Goal: Book appointment/travel/reservation

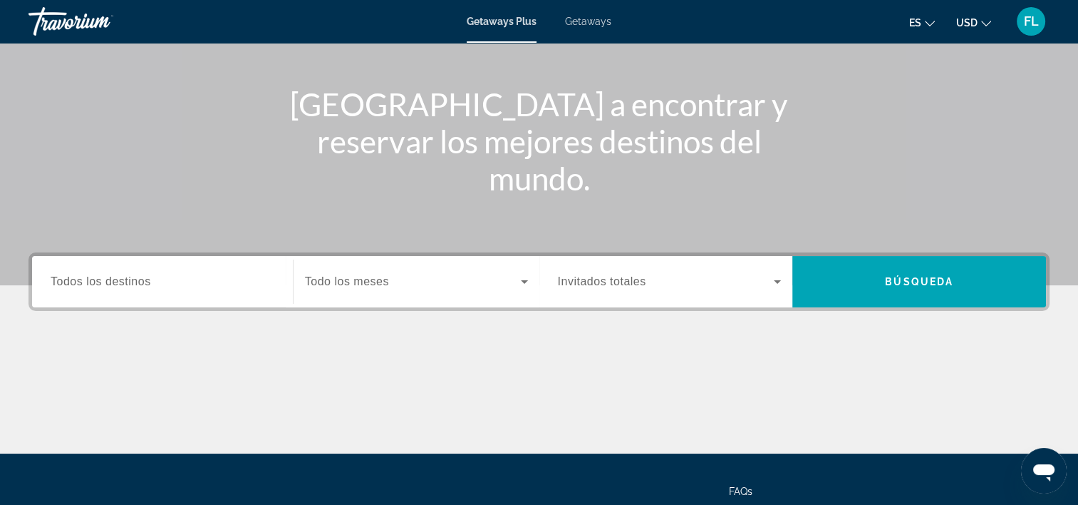
scroll to position [214, 0]
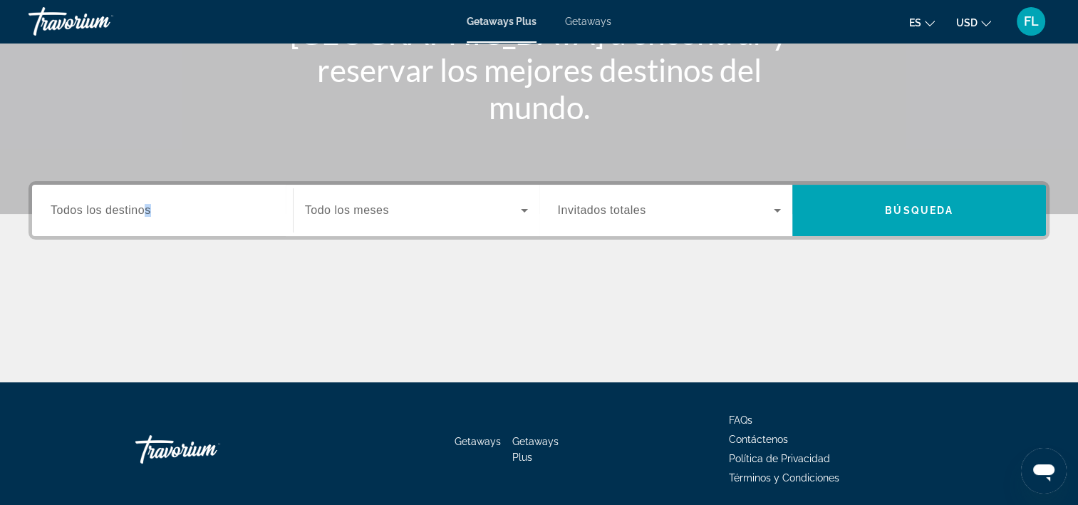
click at [148, 212] on span "Todos los destinos" at bounding box center [101, 210] width 100 height 12
click at [148, 212] on input "Destination Todos los destinos" at bounding box center [163, 210] width 224 height 17
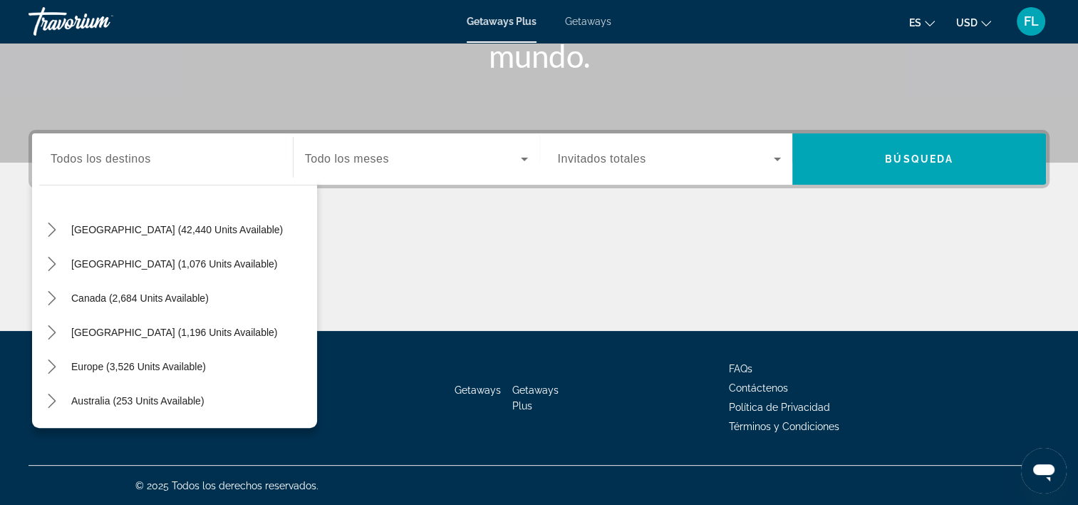
scroll to position [20, 0]
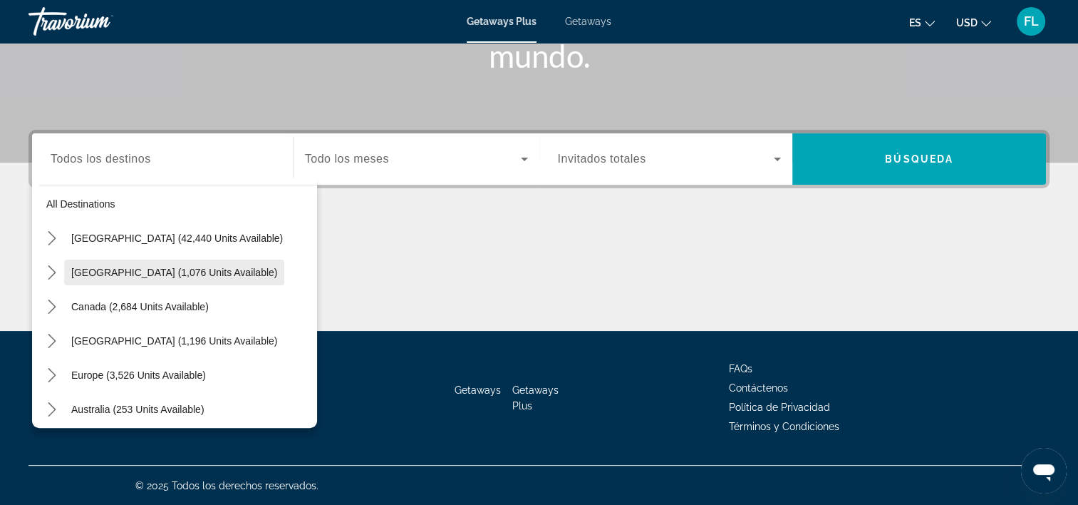
click at [177, 272] on span "[GEOGRAPHIC_DATA] (1,076 units available)" at bounding box center [174, 272] width 206 height 11
type input "**********"
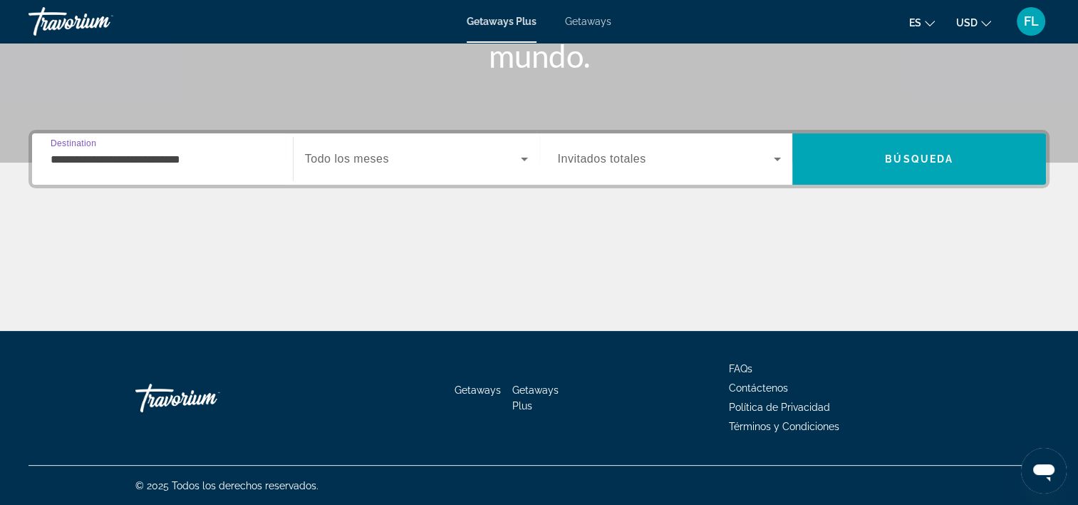
click at [423, 153] on span "Search widget" at bounding box center [413, 158] width 216 height 17
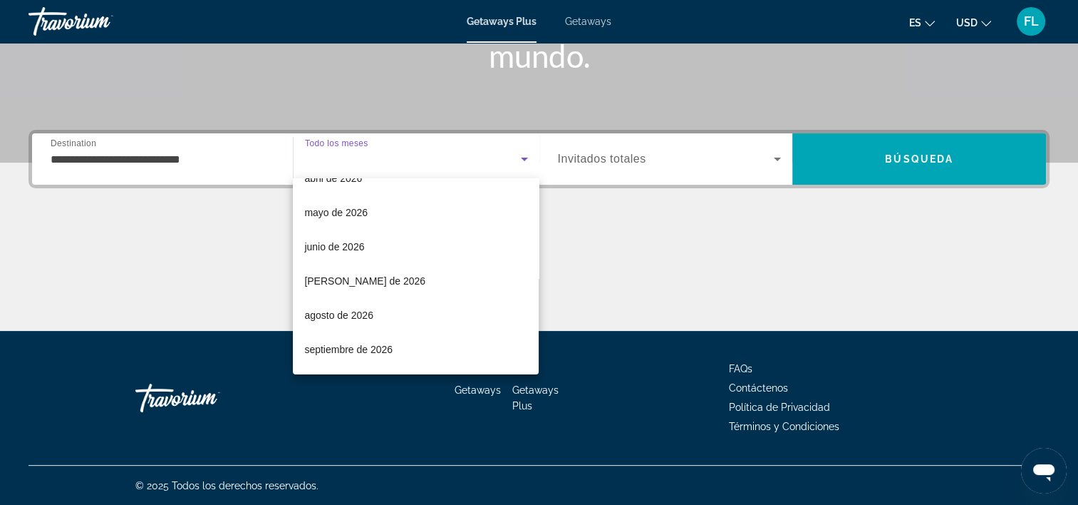
scroll to position [269, 0]
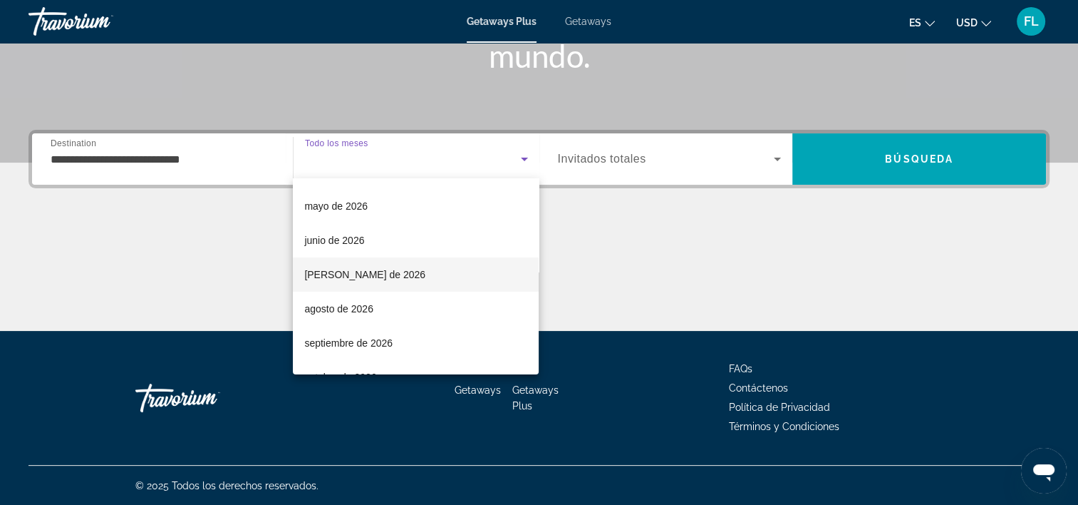
click at [379, 270] on mat-option "[PERSON_NAME] de 2026" at bounding box center [416, 274] width 246 height 34
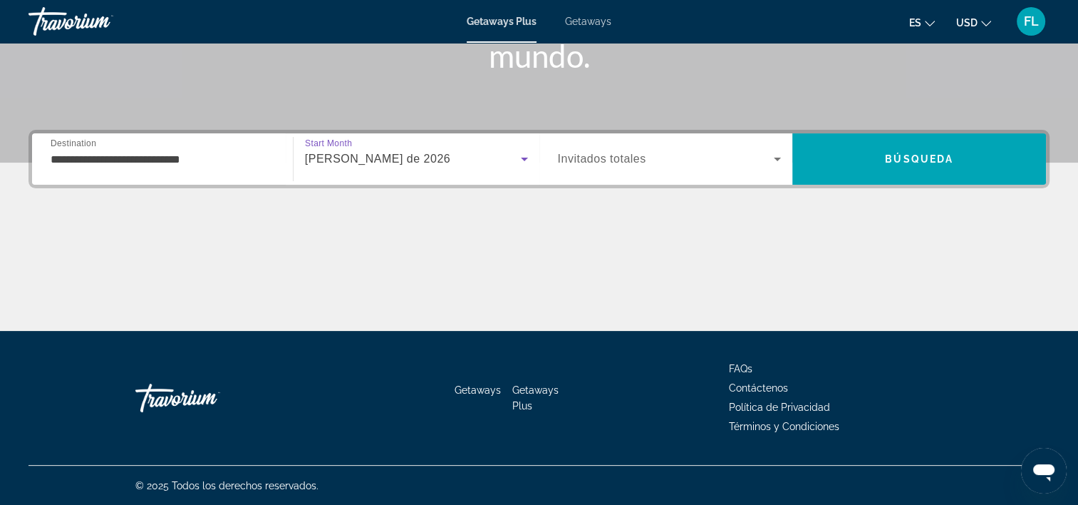
click at [767, 155] on span "Search widget" at bounding box center [666, 158] width 217 height 17
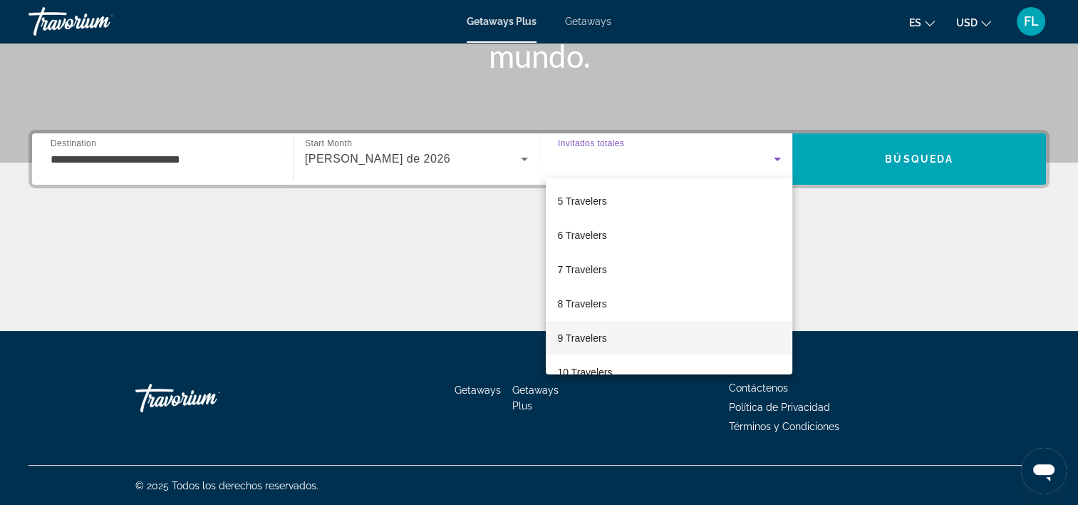
scroll to position [157, 0]
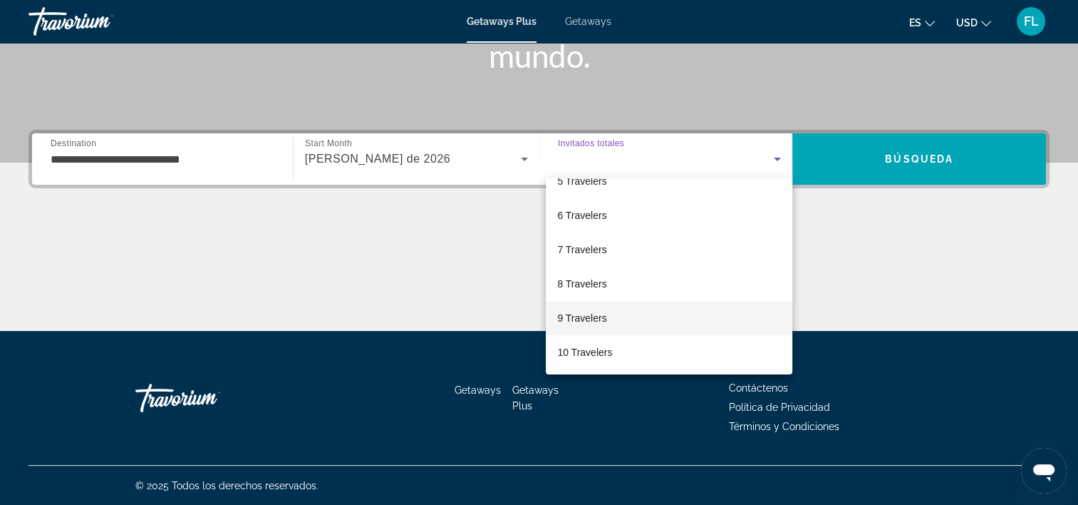
drag, startPoint x: 781, startPoint y: 237, endPoint x: 781, endPoint y: 319, distance: 82.0
click at [781, 319] on div "Invitados totales 2 Travelers 3 Travelers 4 Travelers 5 Travelers 6 Travelers 7…" at bounding box center [669, 276] width 247 height 196
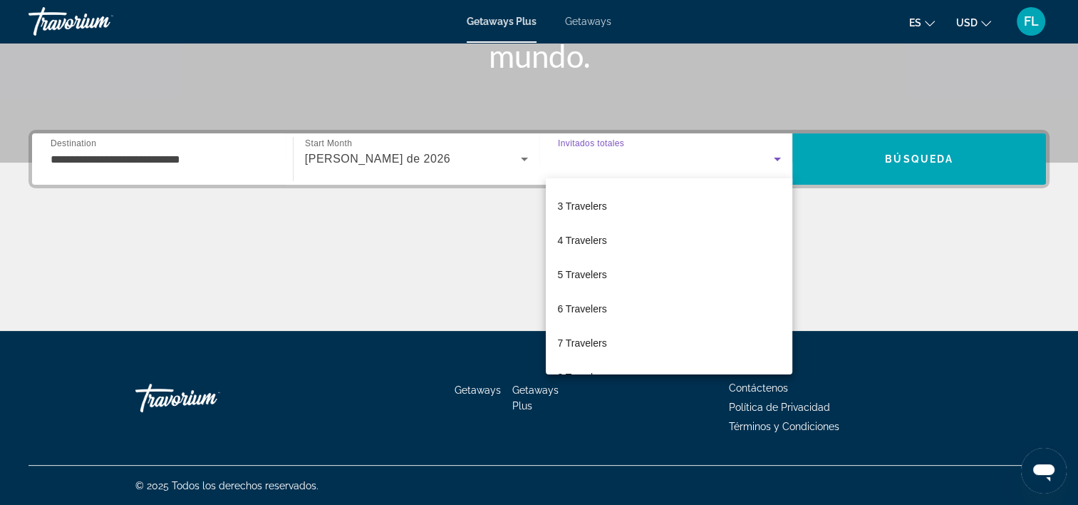
scroll to position [56, 0]
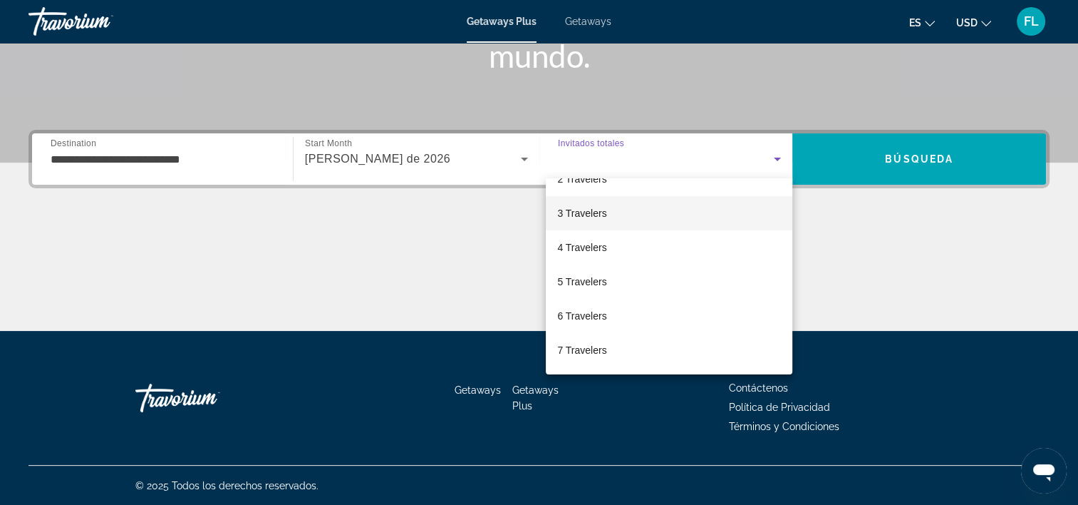
click at [644, 214] on mat-option "3 Travelers" at bounding box center [669, 213] width 247 height 34
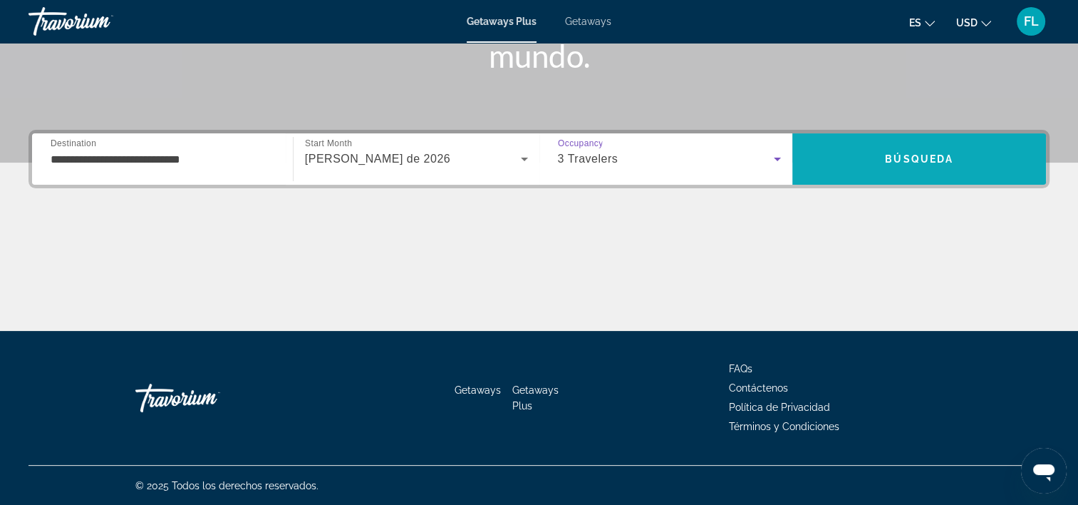
click at [958, 160] on span "Search" at bounding box center [920, 159] width 254 height 34
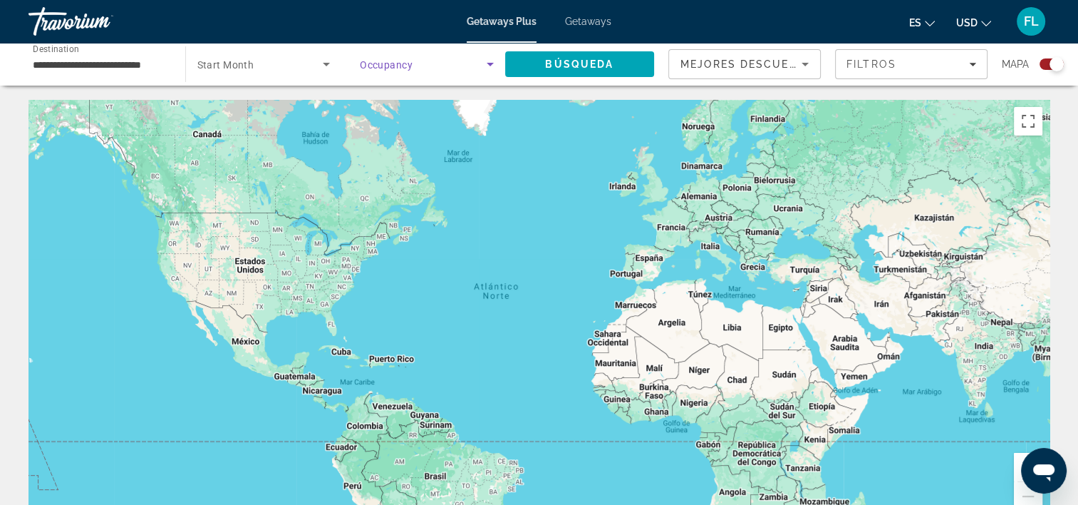
click at [450, 63] on span "Search widget" at bounding box center [423, 64] width 127 height 17
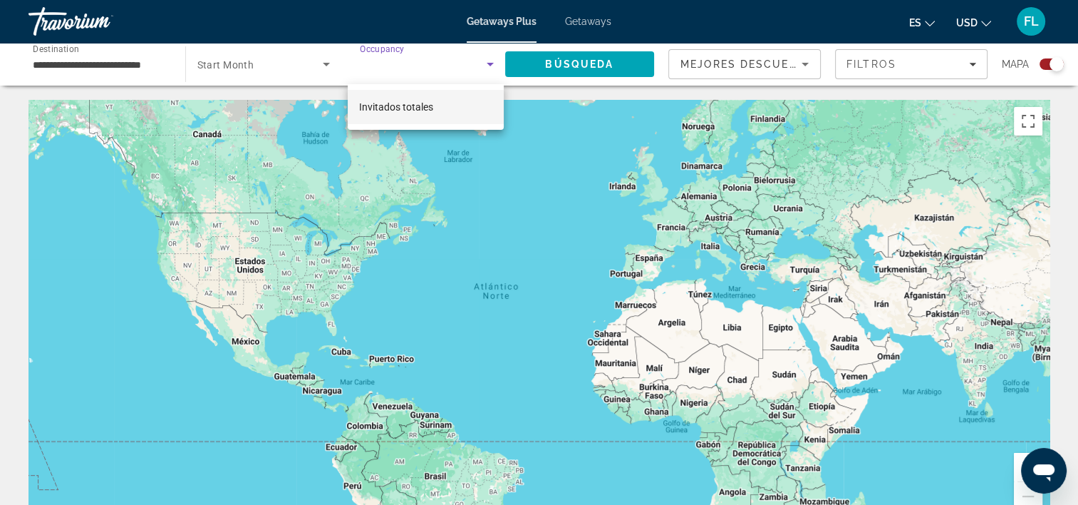
click at [440, 115] on mat-option "Invitados totales" at bounding box center [426, 107] width 156 height 34
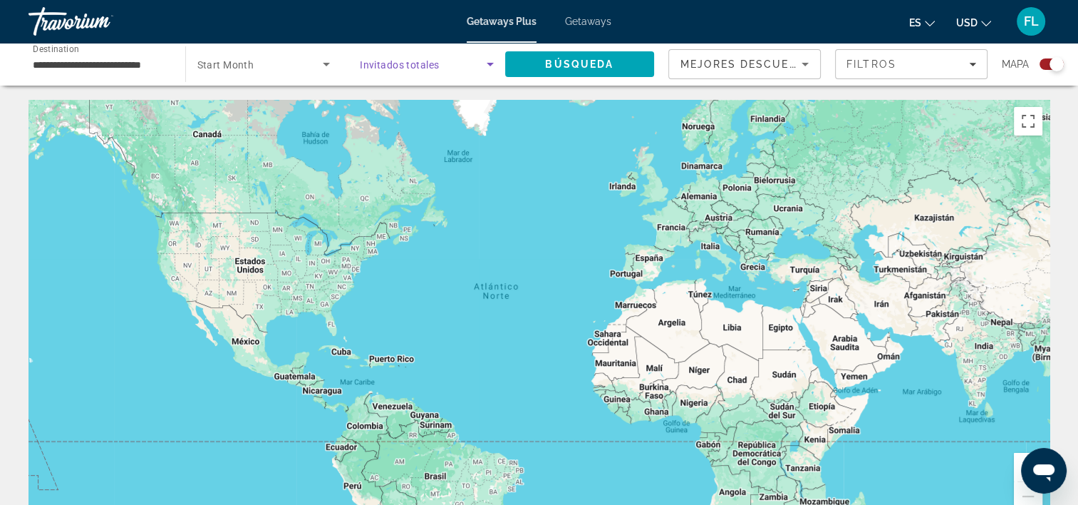
click at [262, 66] on span "Search widget" at bounding box center [260, 64] width 126 height 17
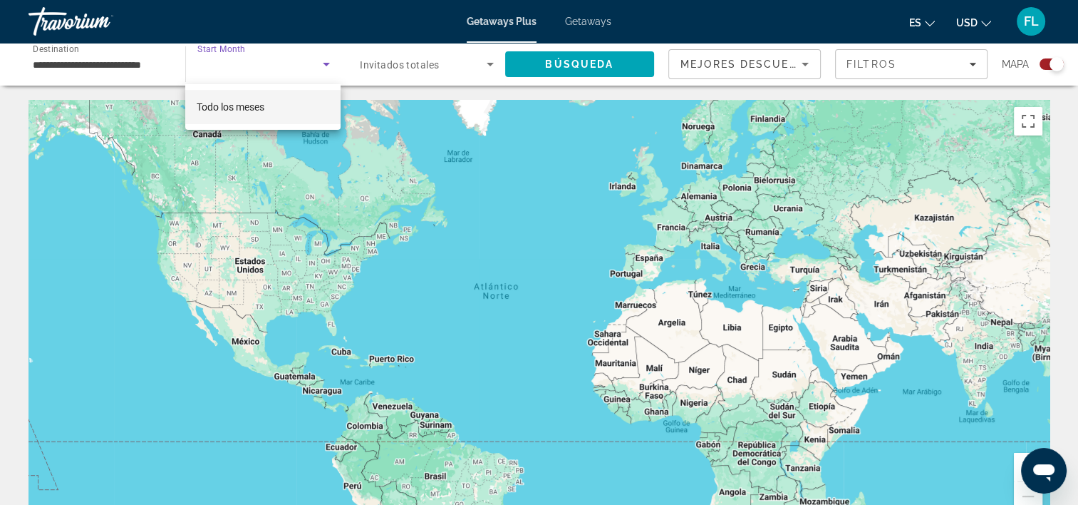
click at [261, 105] on span "Todo los meses" at bounding box center [231, 106] width 68 height 11
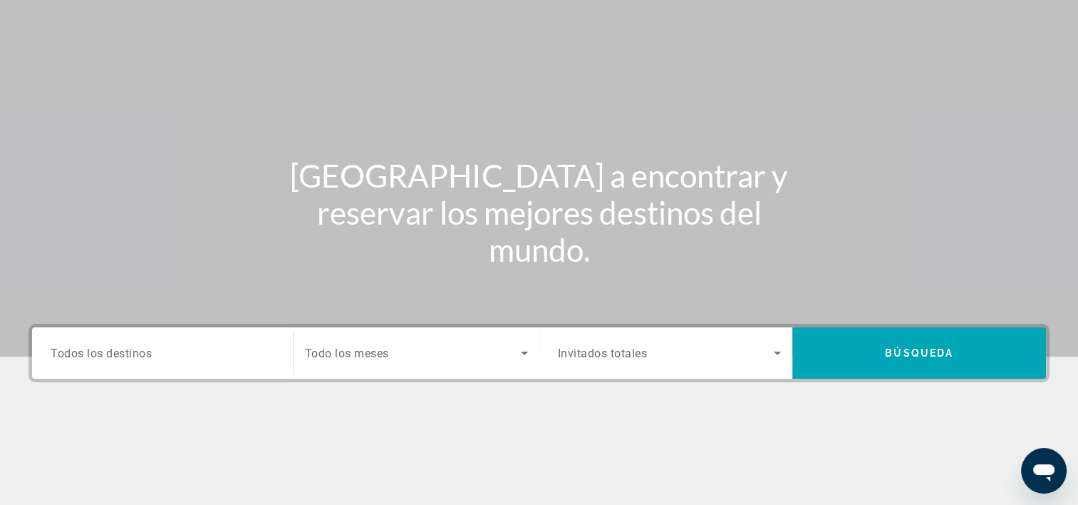
scroll to position [143, 0]
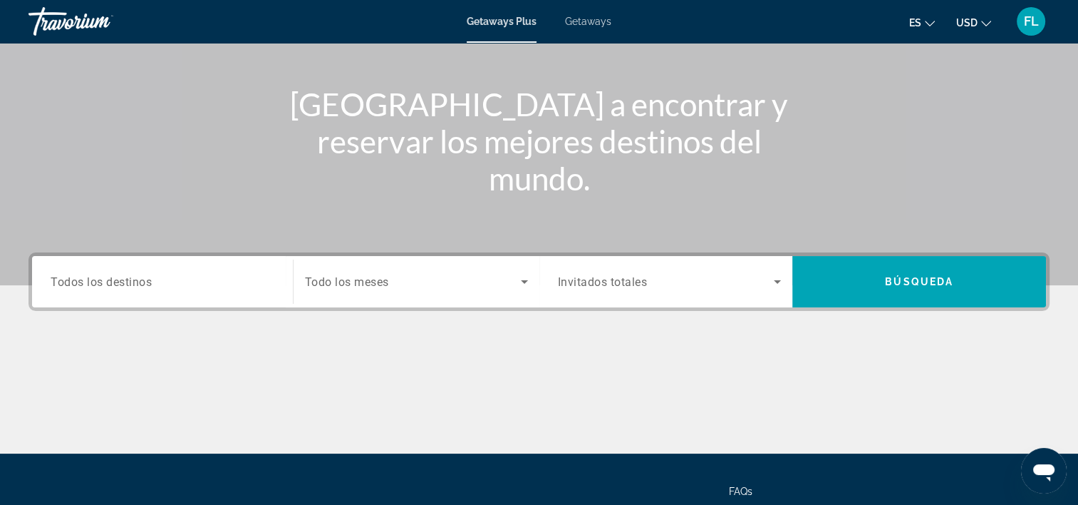
click at [145, 279] on span "Todos los destinos" at bounding box center [101, 281] width 101 height 14
click at [145, 279] on input "Destination Todos los destinos" at bounding box center [163, 282] width 224 height 17
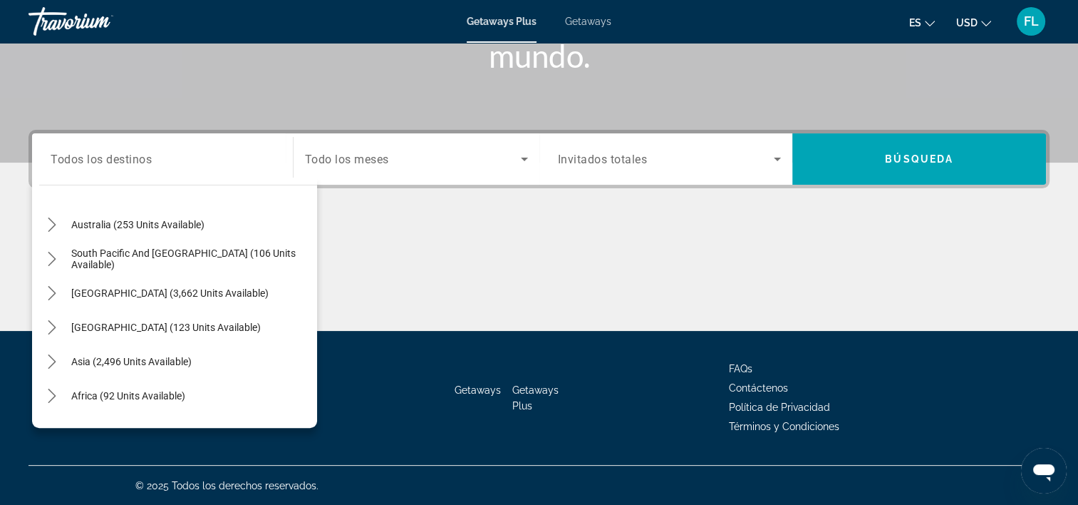
scroll to position [208, 0]
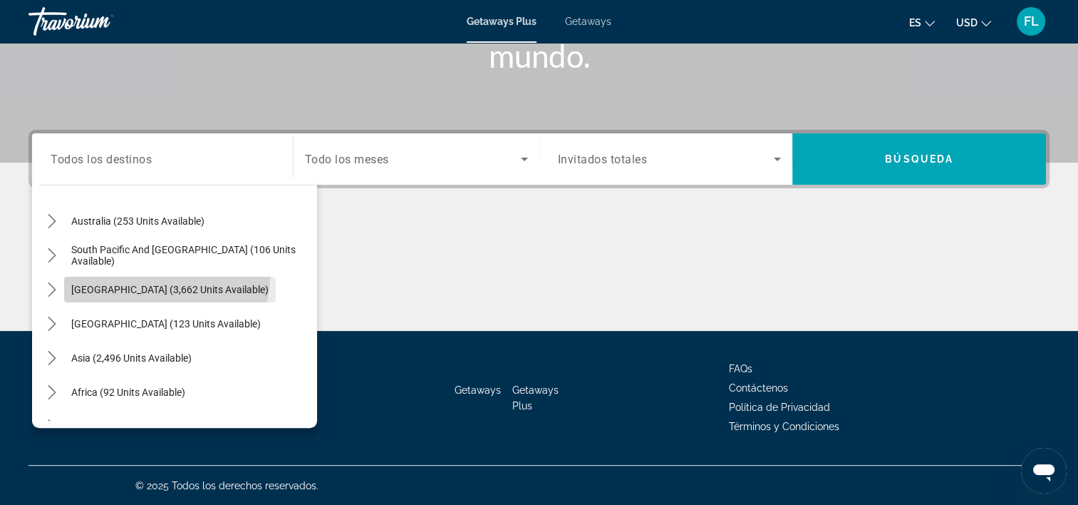
click at [165, 275] on span "Select destination: South America (3,662 units available)" at bounding box center [170, 289] width 212 height 34
type input "**********"
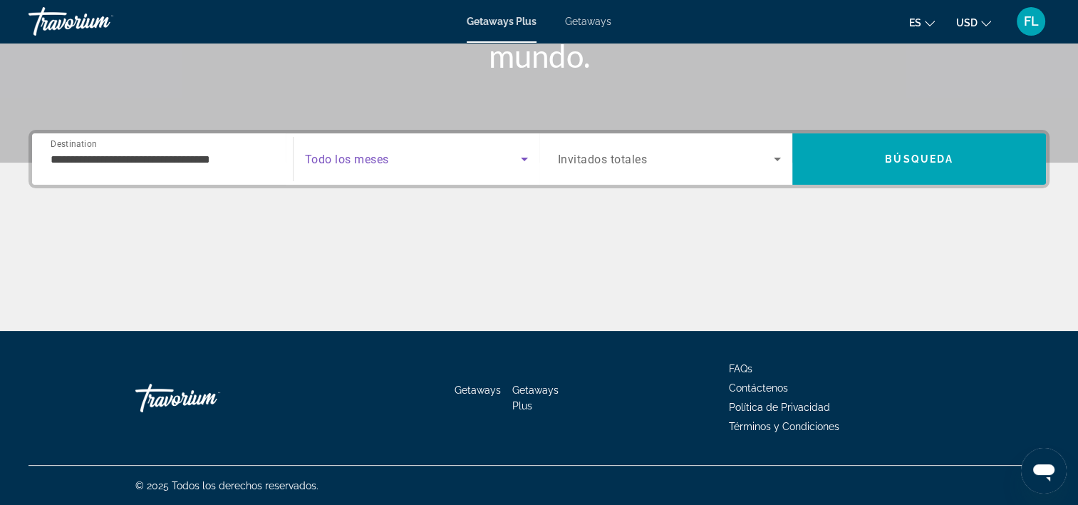
click at [406, 153] on span "Search widget" at bounding box center [413, 158] width 216 height 17
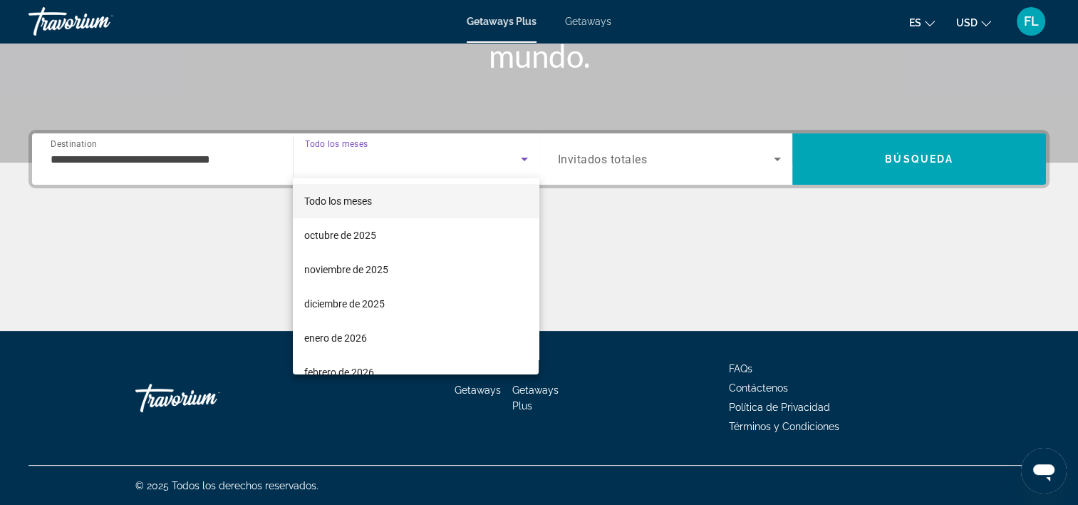
click at [619, 159] on div at bounding box center [539, 252] width 1078 height 505
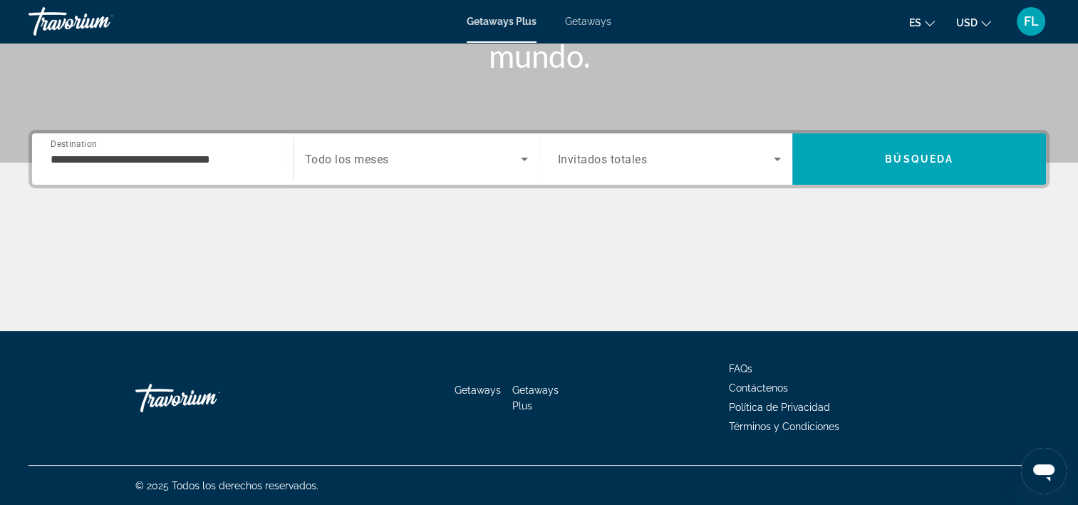
click at [619, 159] on span "Invitados totales" at bounding box center [603, 160] width 90 height 14
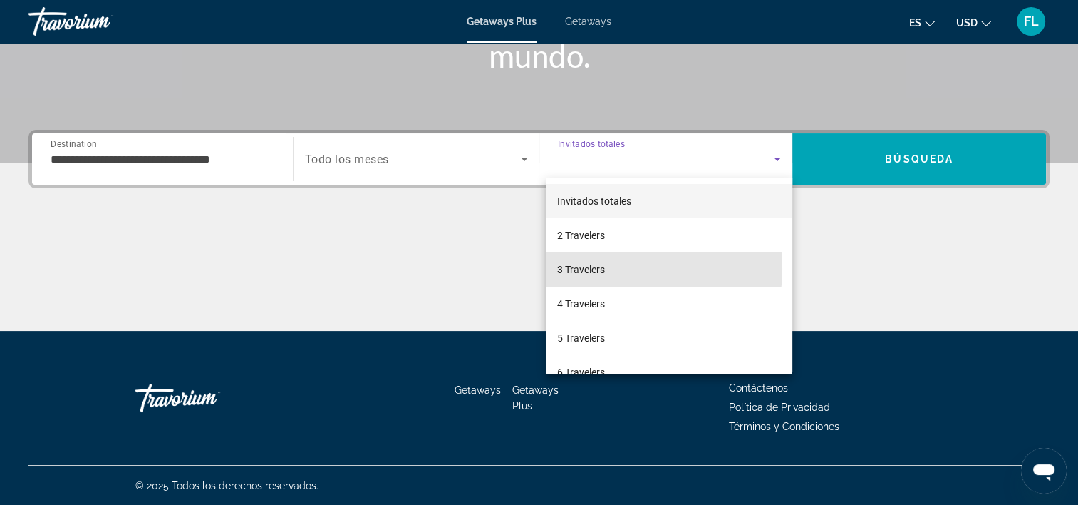
click at [613, 269] on mat-option "3 Travelers" at bounding box center [669, 269] width 247 height 34
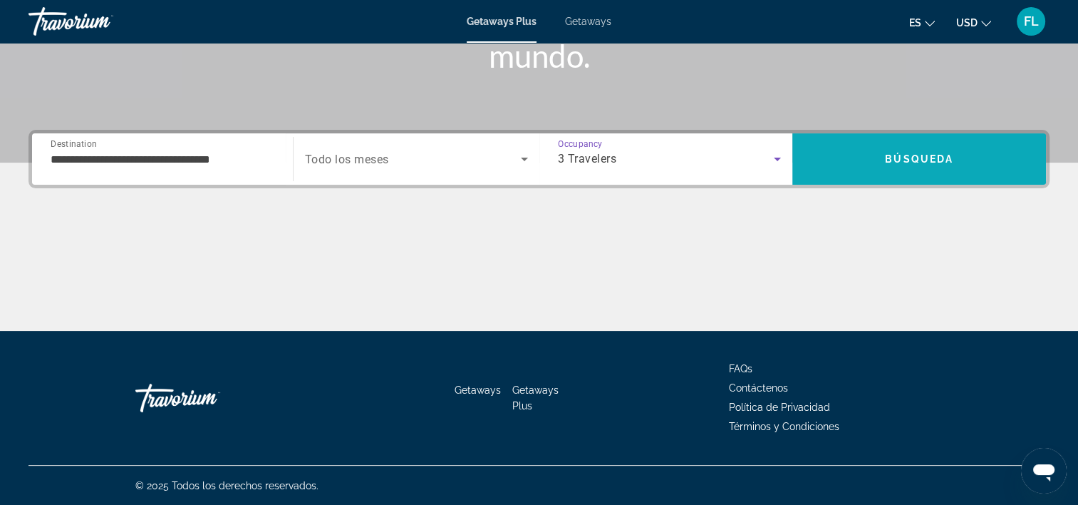
click at [904, 151] on span "Search" at bounding box center [920, 159] width 254 height 34
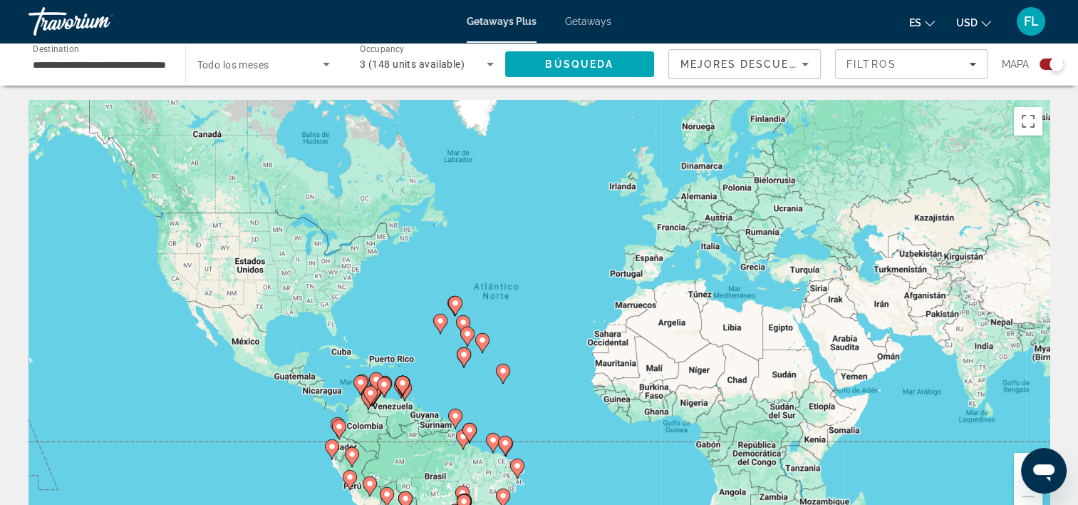
scroll to position [143, 0]
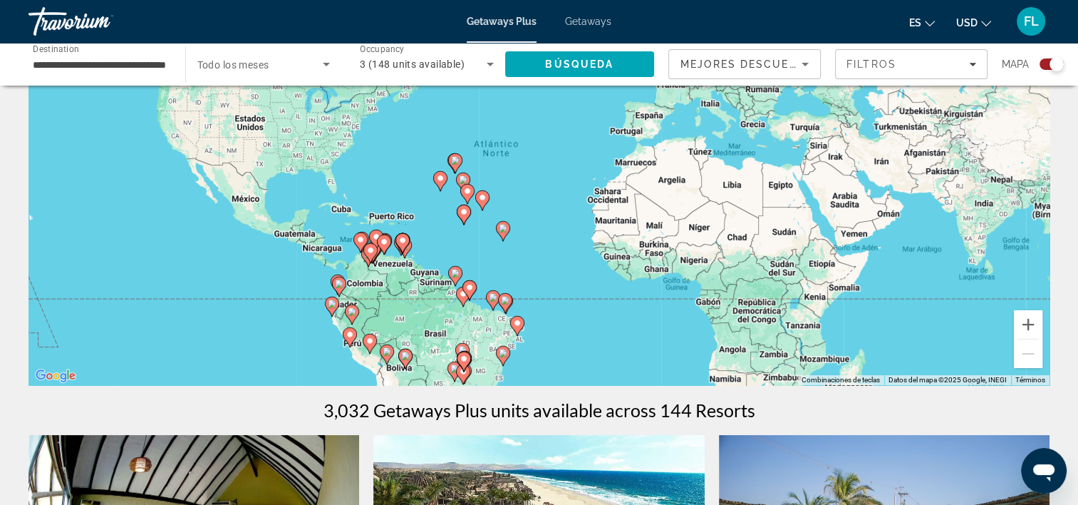
click at [349, 332] on image "Main content" at bounding box center [350, 334] width 9 height 9
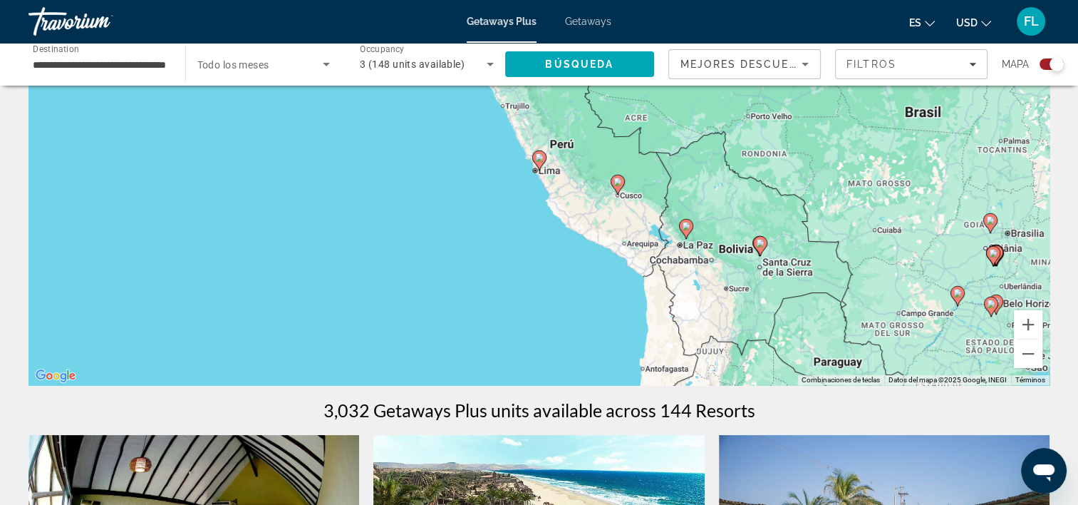
click at [539, 158] on image "Main content" at bounding box center [539, 157] width 9 height 9
type input "**********"
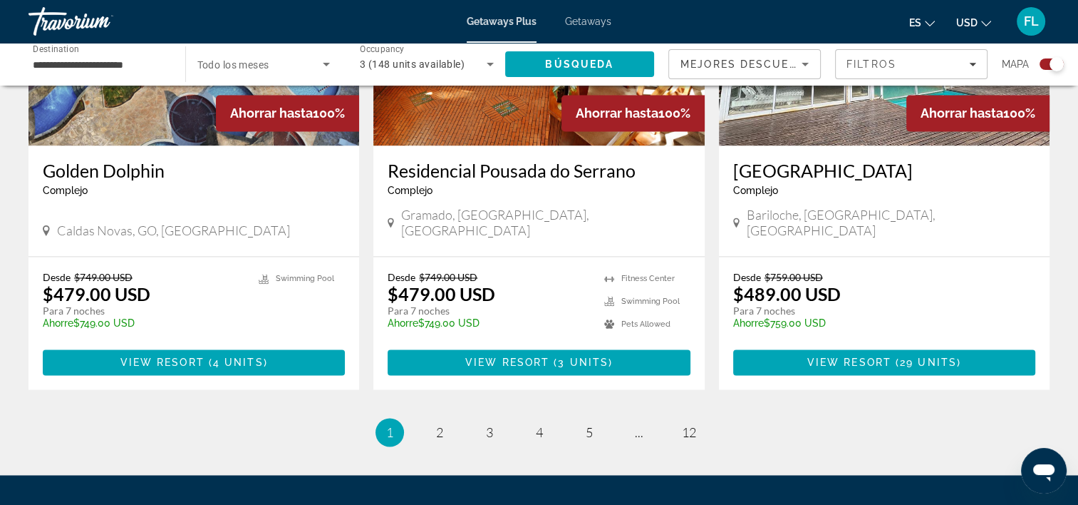
scroll to position [2264, 0]
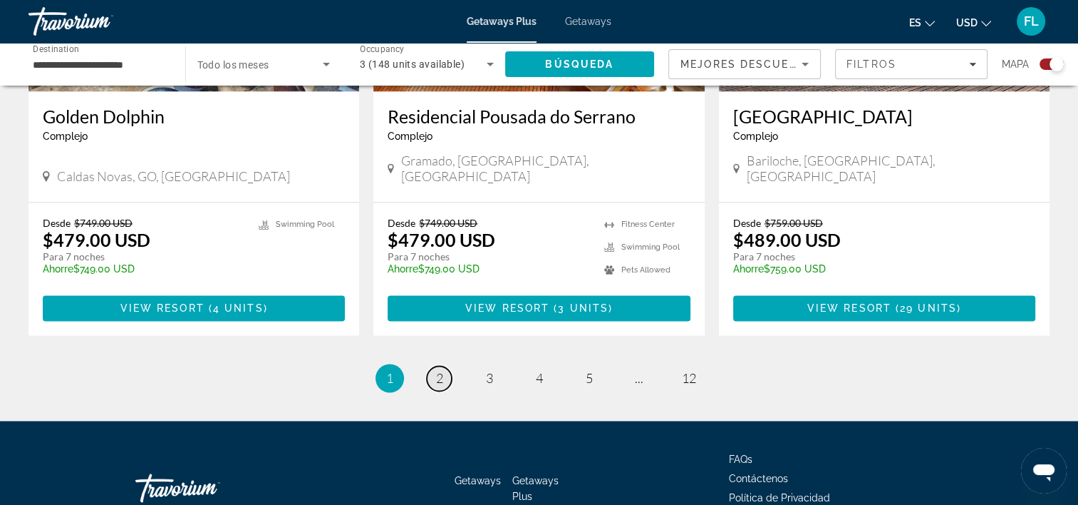
click at [443, 366] on link "page 2" at bounding box center [439, 378] width 25 height 25
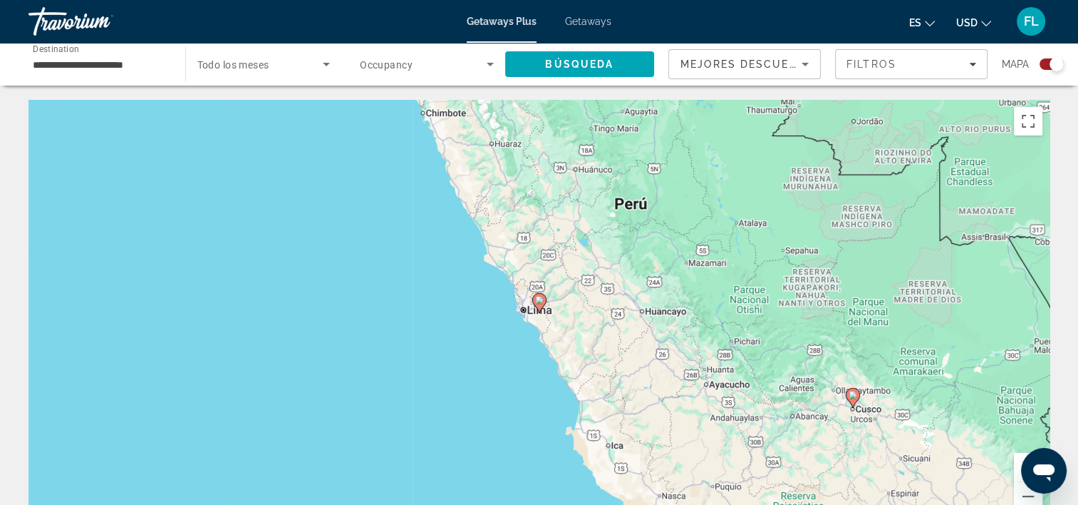
click at [855, 399] on icon "Main content" at bounding box center [852, 397] width 13 height 19
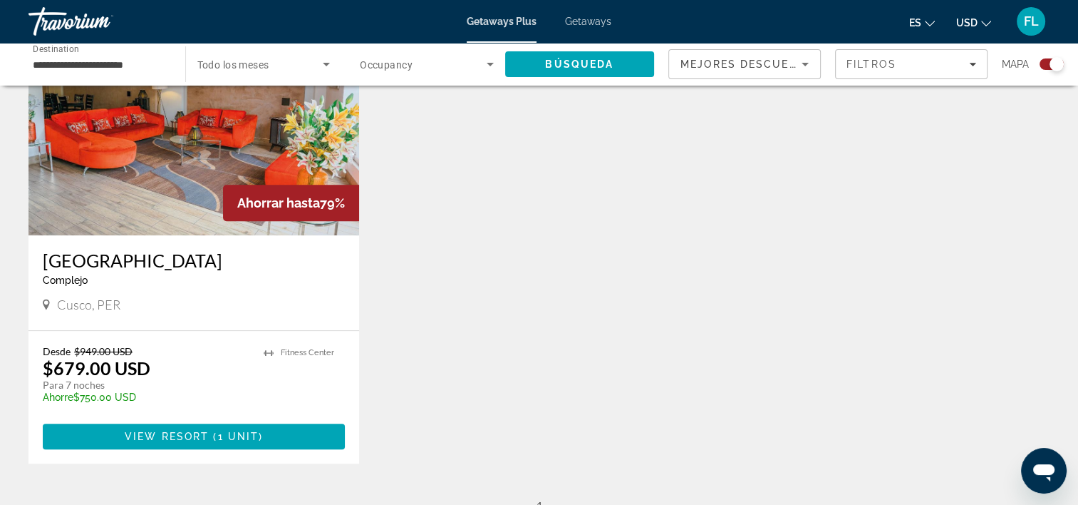
scroll to position [428, 0]
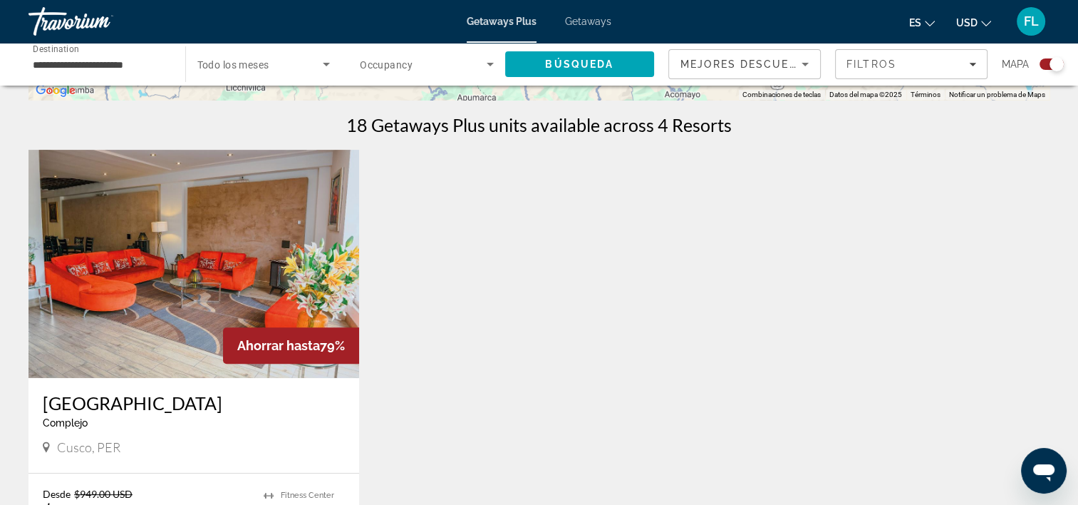
click at [165, 279] on img "Main content" at bounding box center [194, 264] width 331 height 228
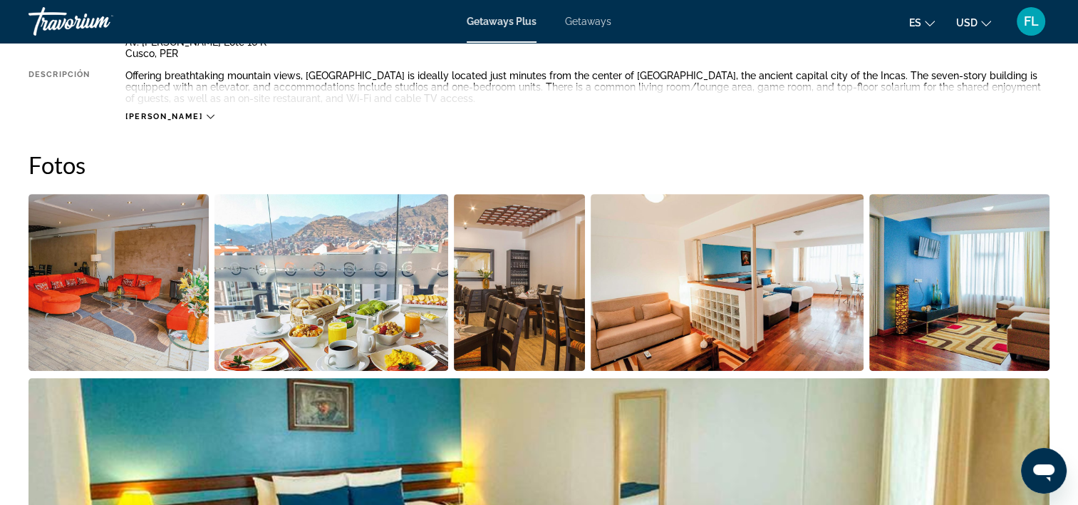
scroll to position [499, 0]
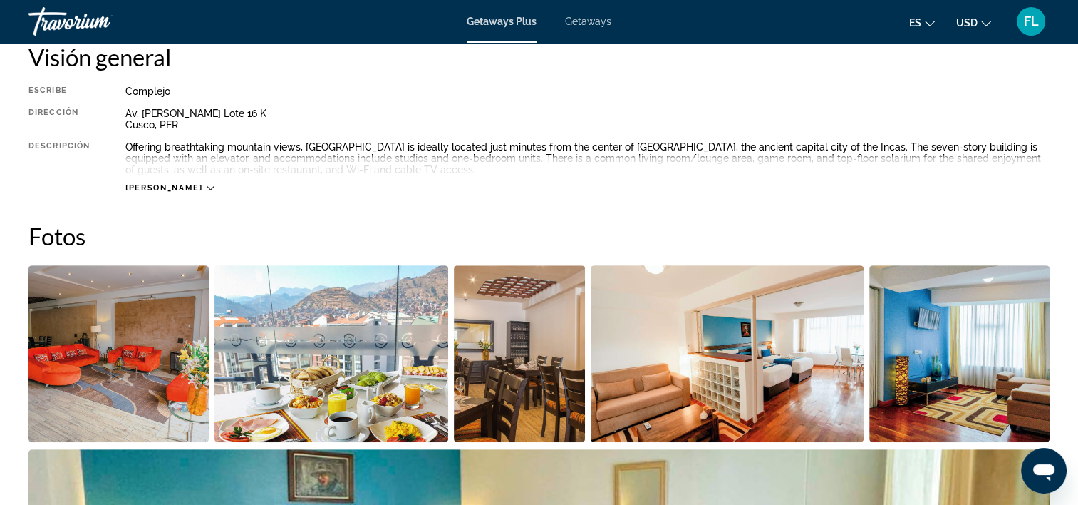
click at [163, 189] on span "[PERSON_NAME]" at bounding box center [163, 187] width 77 height 9
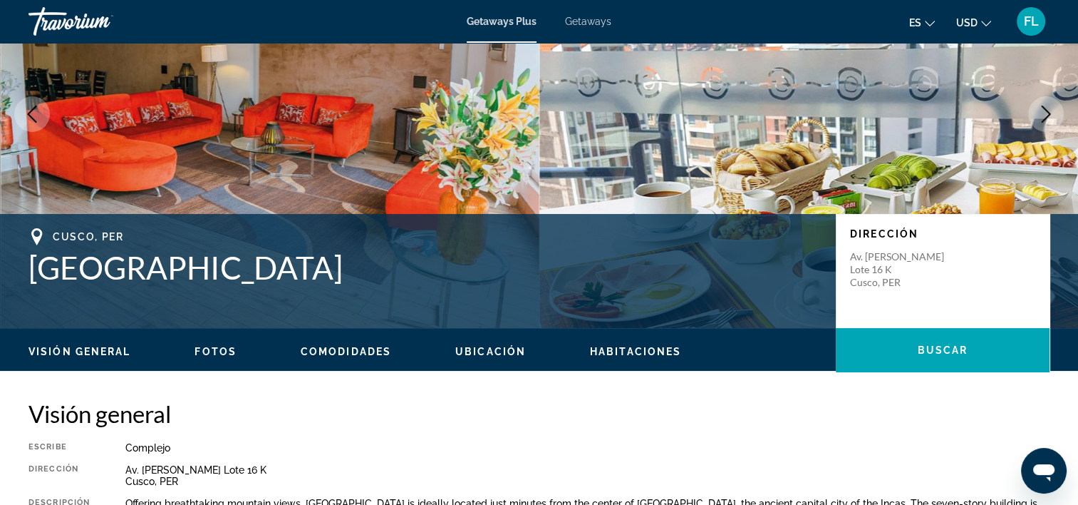
scroll to position [285, 0]
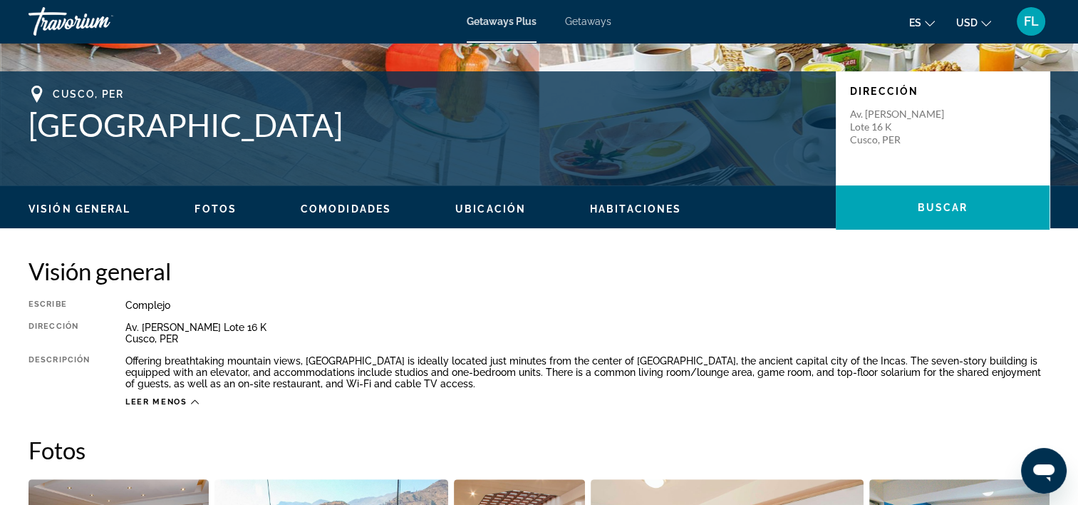
click at [214, 207] on span "Fotos" at bounding box center [216, 208] width 42 height 11
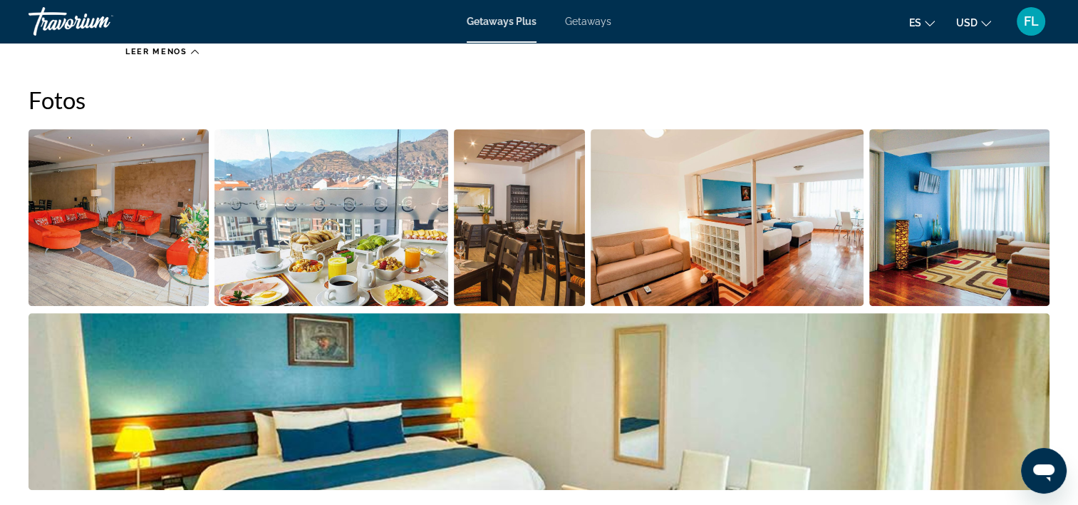
scroll to position [492, 0]
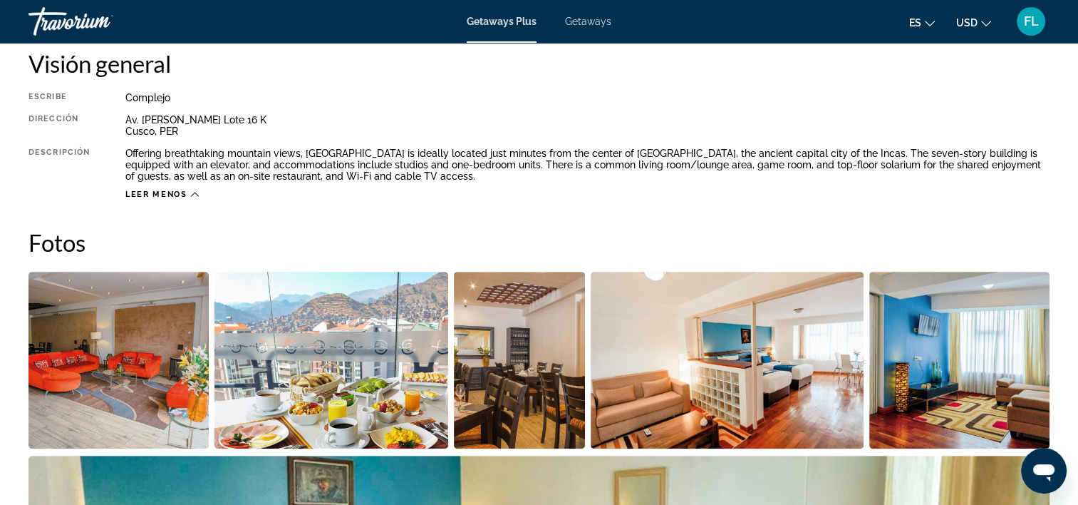
click at [344, 360] on img "Open full-screen image slider" at bounding box center [332, 360] width 234 height 177
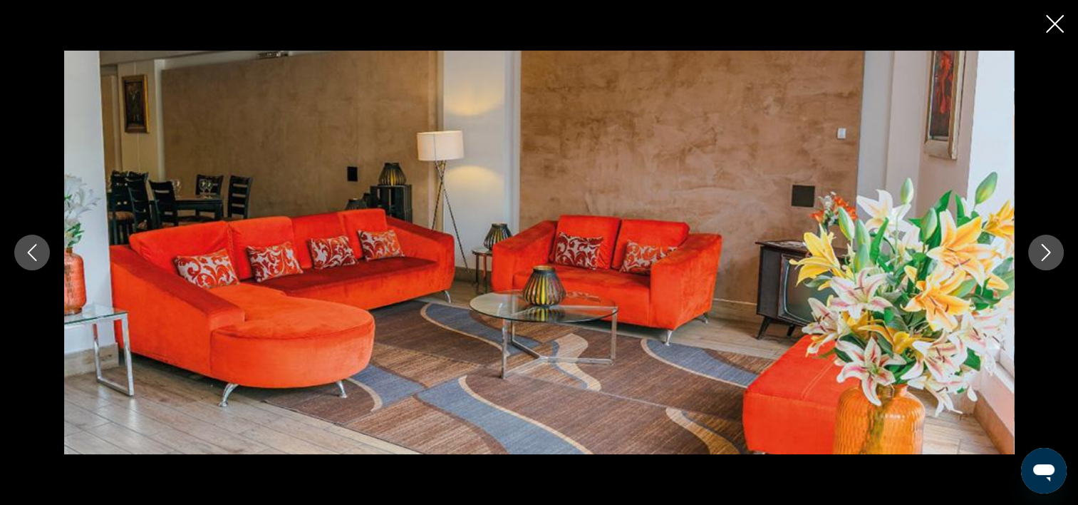
click at [1051, 245] on icon "Next image" at bounding box center [1046, 252] width 17 height 17
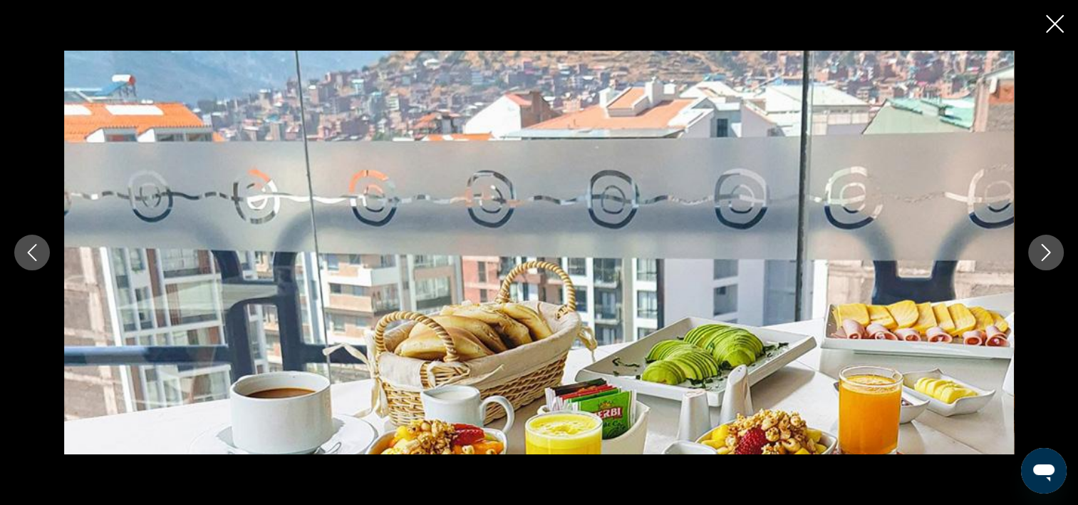
scroll to position [421, 0]
click at [1035, 247] on button "Next image" at bounding box center [1046, 252] width 36 height 36
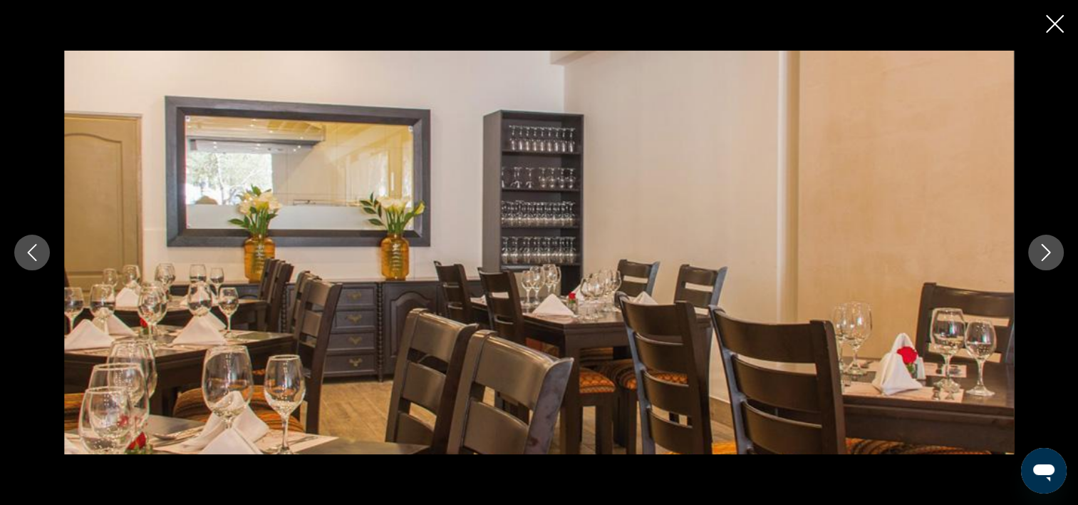
click at [1035, 247] on button "Next image" at bounding box center [1046, 252] width 36 height 36
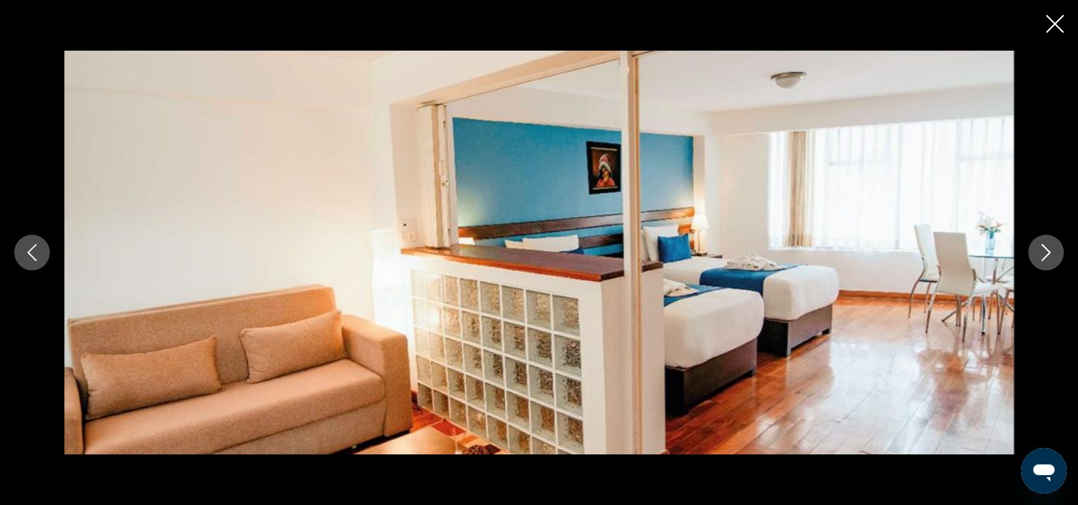
click at [1035, 247] on button "Next image" at bounding box center [1046, 252] width 36 height 36
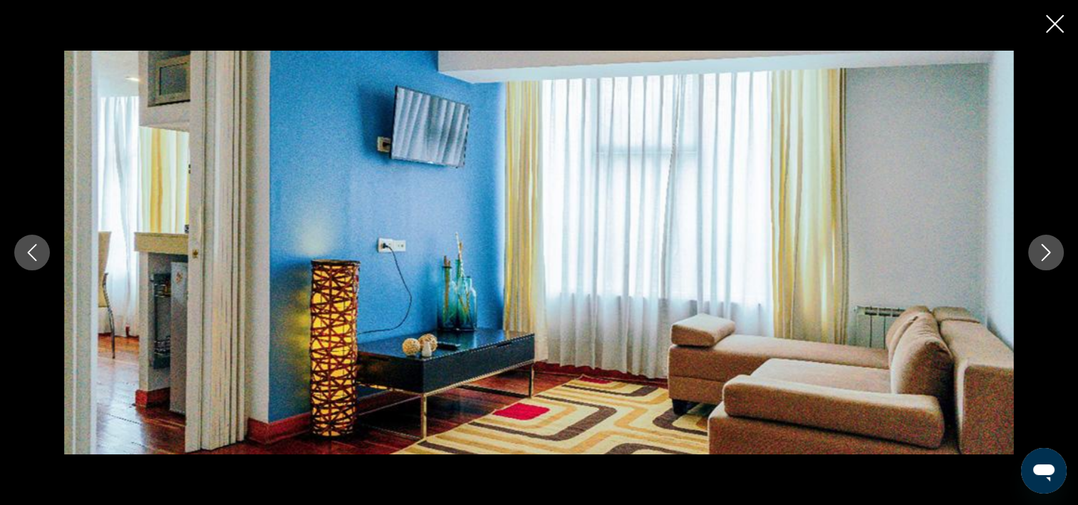
click at [1035, 247] on button "Next image" at bounding box center [1046, 252] width 36 height 36
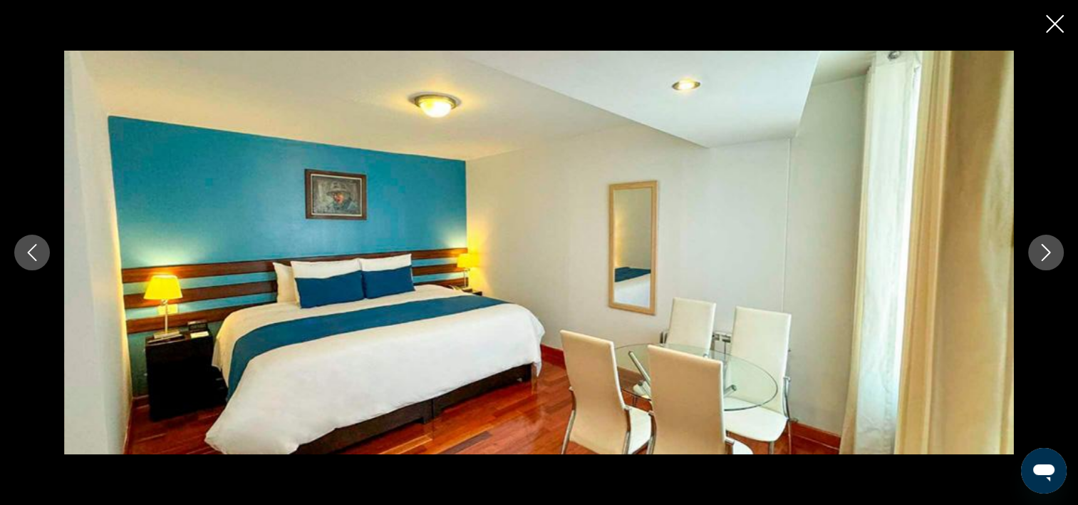
click at [1045, 259] on icon "Next image" at bounding box center [1046, 252] width 17 height 17
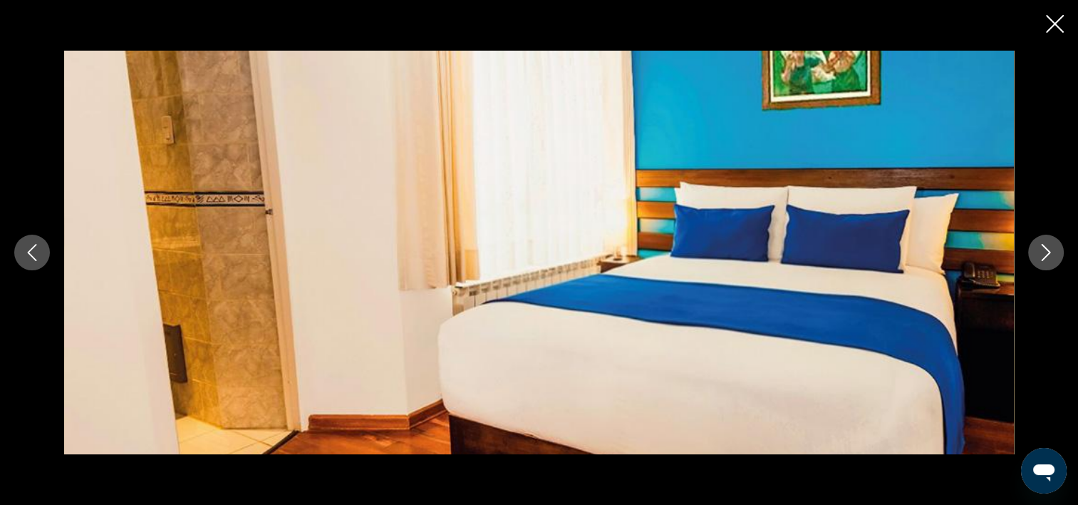
click at [1045, 259] on icon "Next image" at bounding box center [1046, 252] width 17 height 17
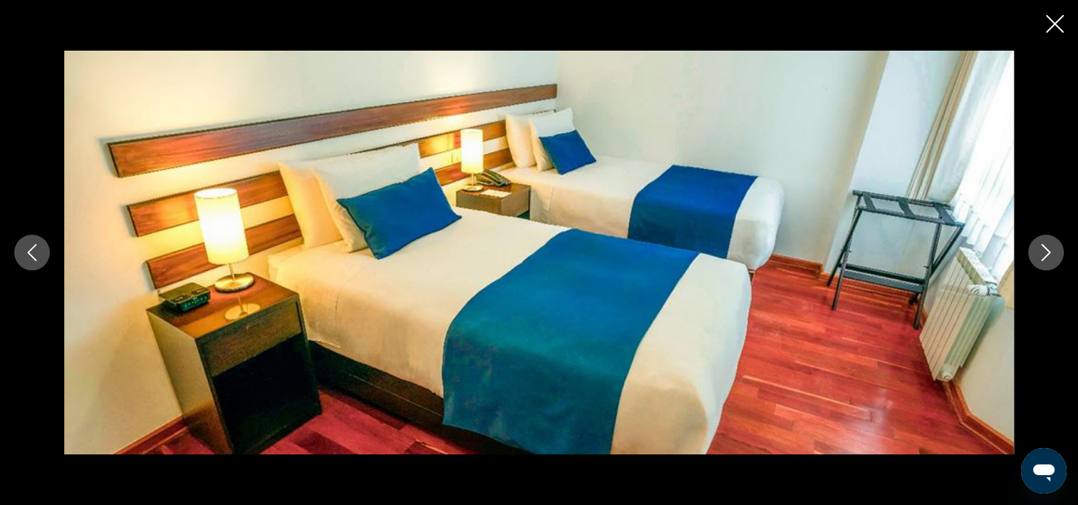
click at [1045, 259] on icon "Next image" at bounding box center [1046, 252] width 17 height 17
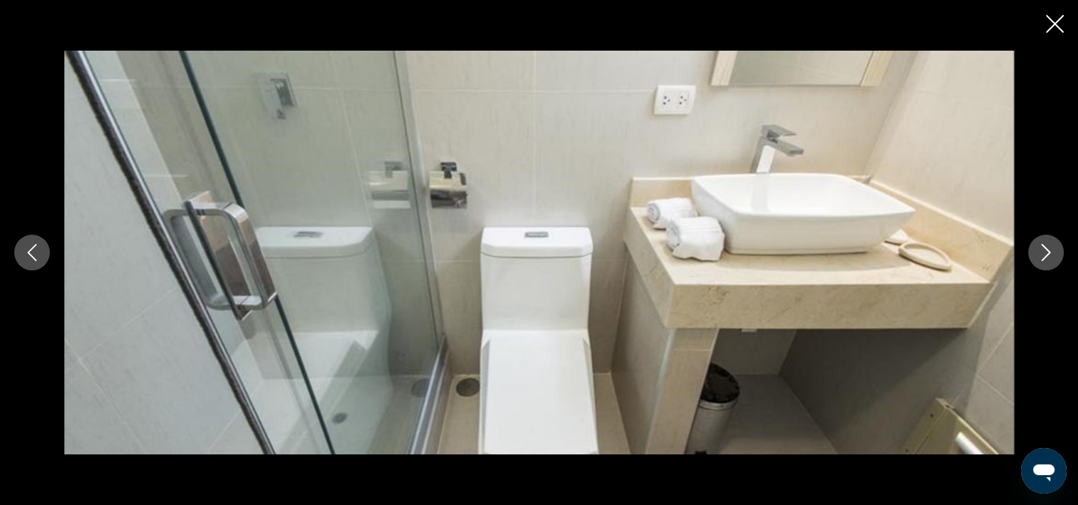
click at [1045, 259] on icon "Next image" at bounding box center [1046, 252] width 17 height 17
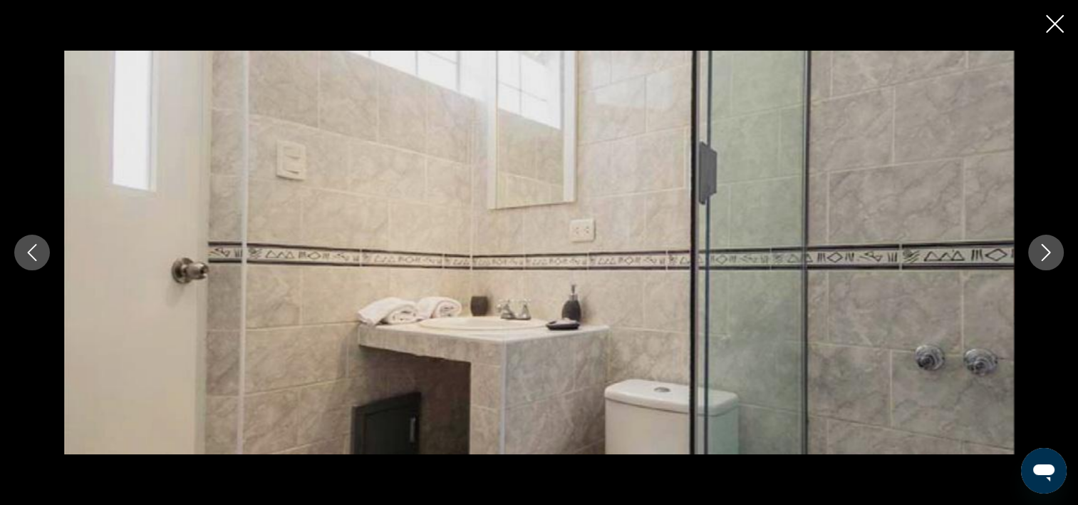
click at [1045, 259] on icon "Next image" at bounding box center [1046, 252] width 17 height 17
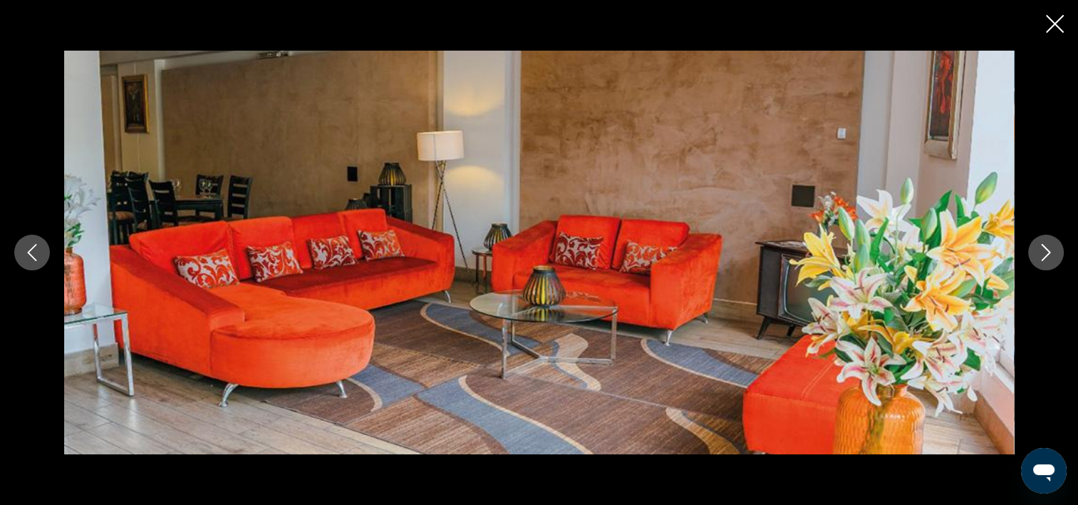
click at [1045, 259] on icon "Next image" at bounding box center [1046, 252] width 17 height 17
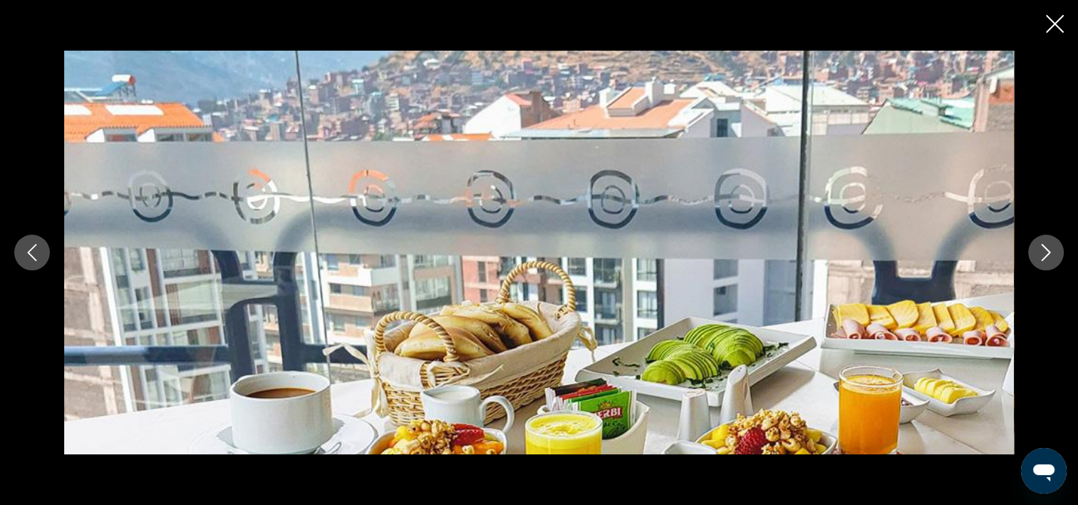
click at [1045, 259] on icon "Next image" at bounding box center [1046, 252] width 17 height 17
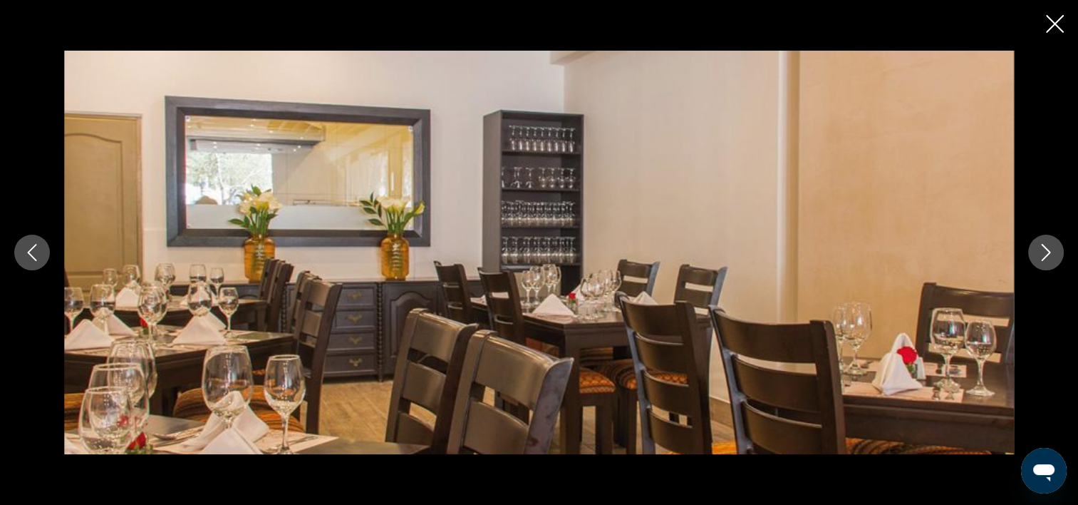
click at [1045, 259] on icon "Next image" at bounding box center [1046, 252] width 17 height 17
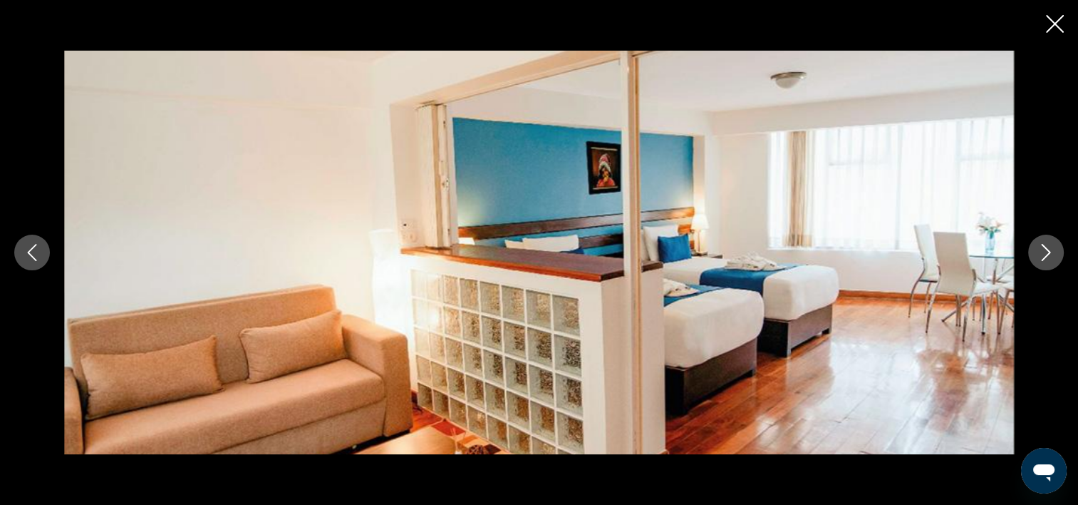
click at [1045, 259] on icon "Next image" at bounding box center [1046, 252] width 17 height 17
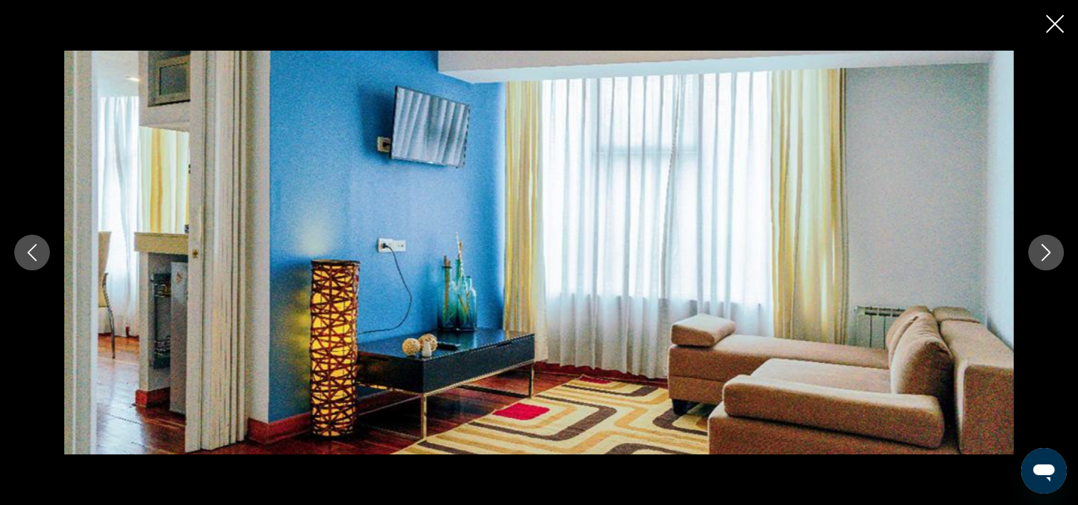
click at [1045, 259] on icon "Next image" at bounding box center [1046, 252] width 17 height 17
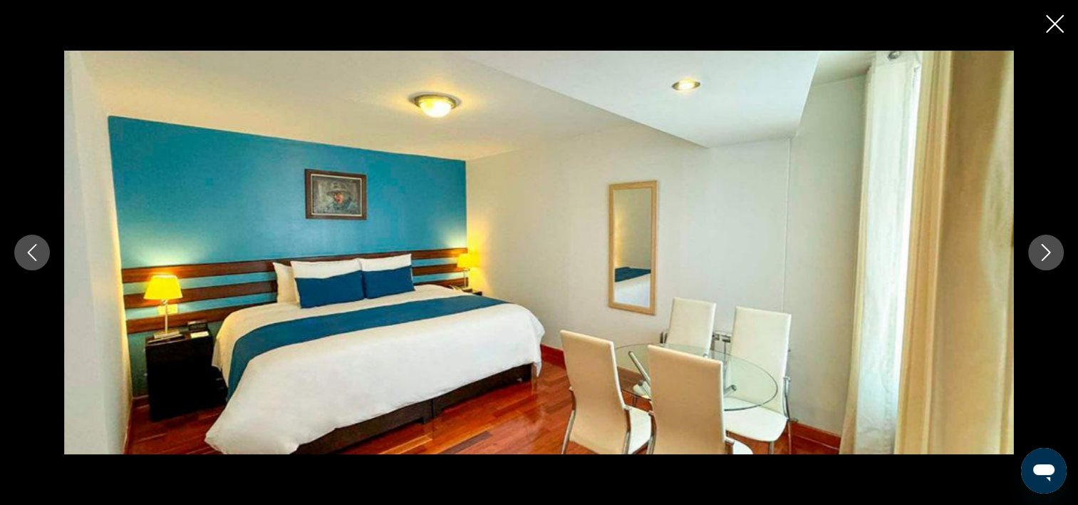
click at [1052, 25] on icon "Close slideshow" at bounding box center [1055, 24] width 18 height 18
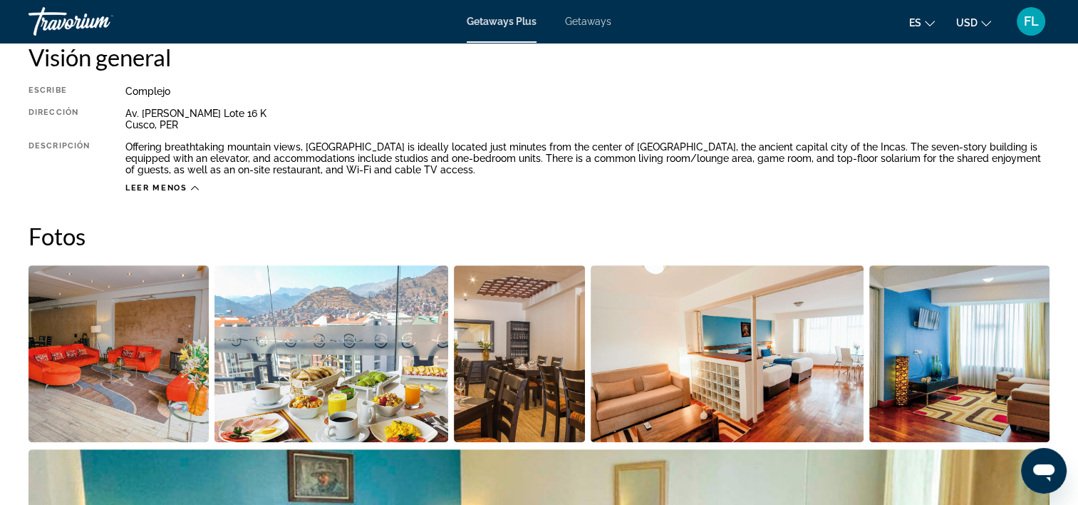
scroll to position [0, 0]
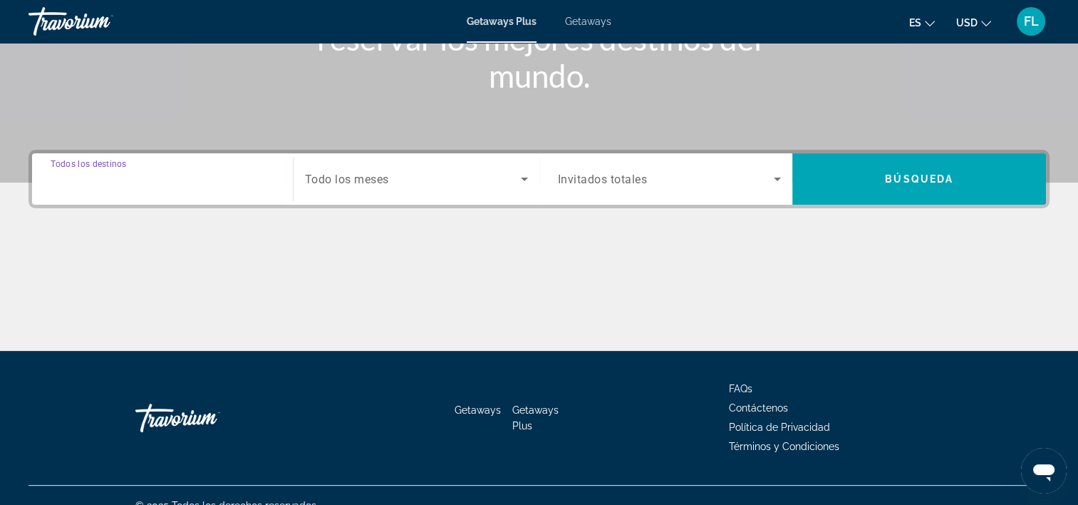
click at [162, 180] on input "Destination Todos los destinos" at bounding box center [163, 179] width 224 height 17
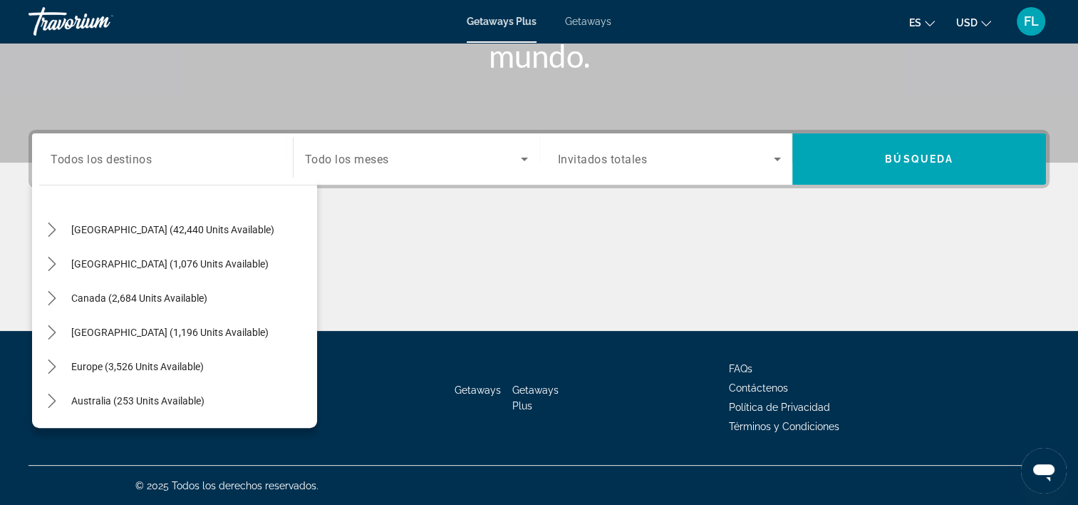
scroll to position [30, 0]
click at [107, 260] on span "[GEOGRAPHIC_DATA] (1,076 units available)" at bounding box center [169, 262] width 197 height 11
type input "**********"
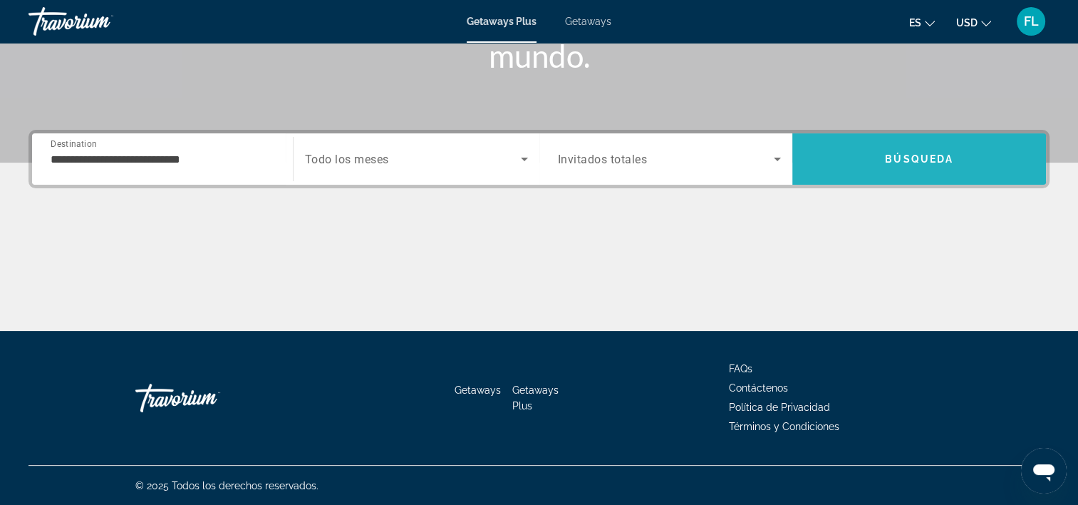
click at [907, 148] on span "Search" at bounding box center [920, 159] width 254 height 34
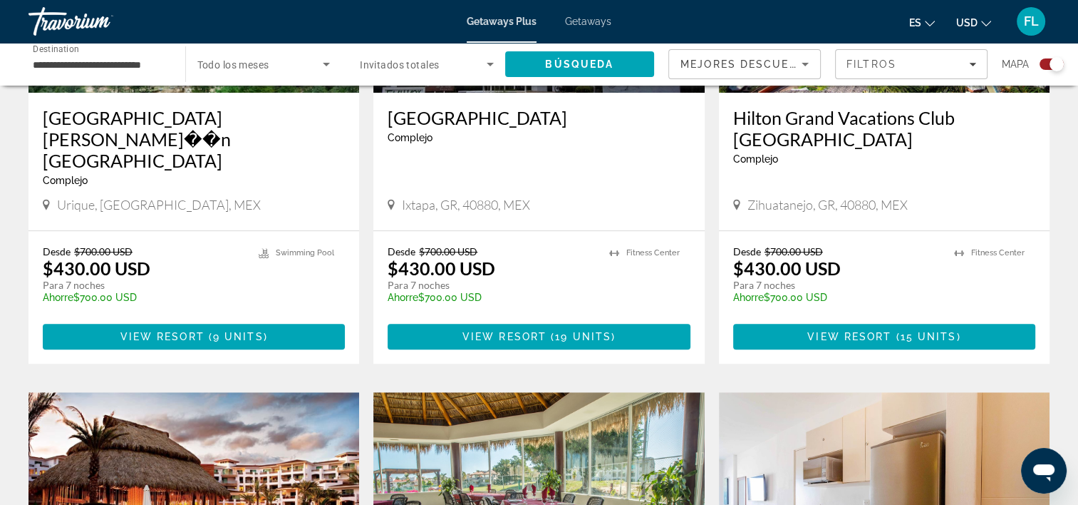
scroll to position [570, 0]
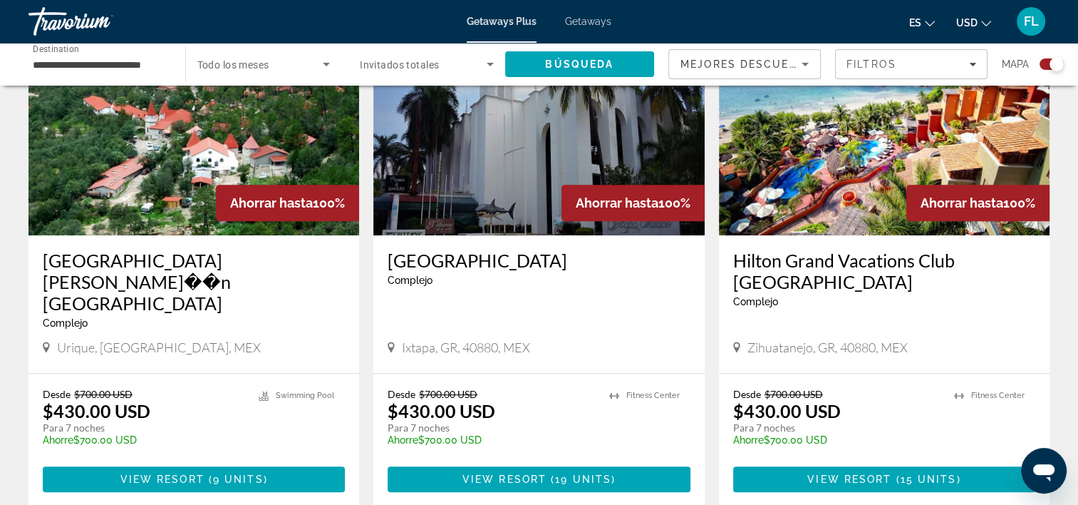
drag, startPoint x: 577, startPoint y: 240, endPoint x: 981, endPoint y: 248, distance: 403.5
click at [981, 248] on div "Hilton Grand Vacations Club Zihuatanejo Complejo - Este es un resort solo para …" at bounding box center [884, 304] width 331 height 138
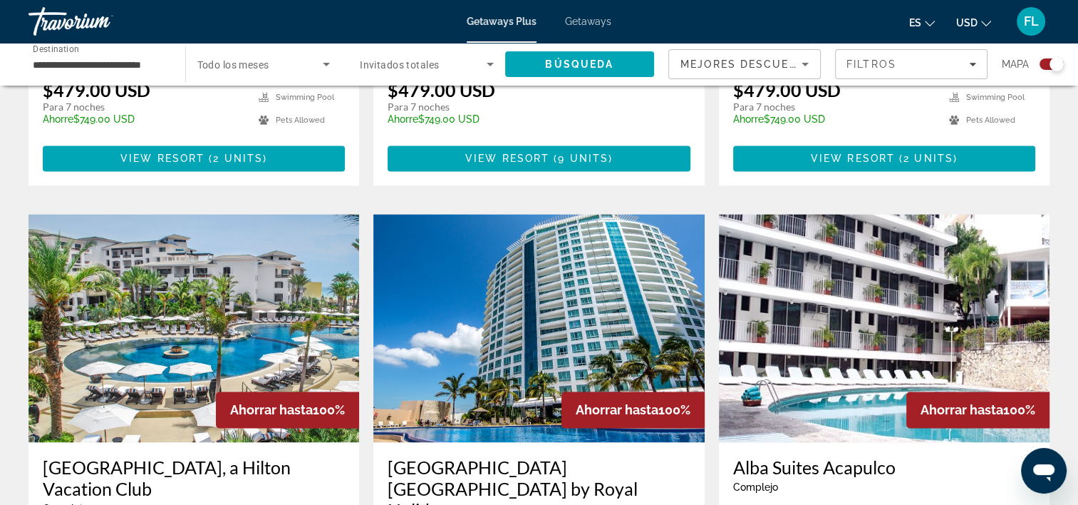
scroll to position [2071, 0]
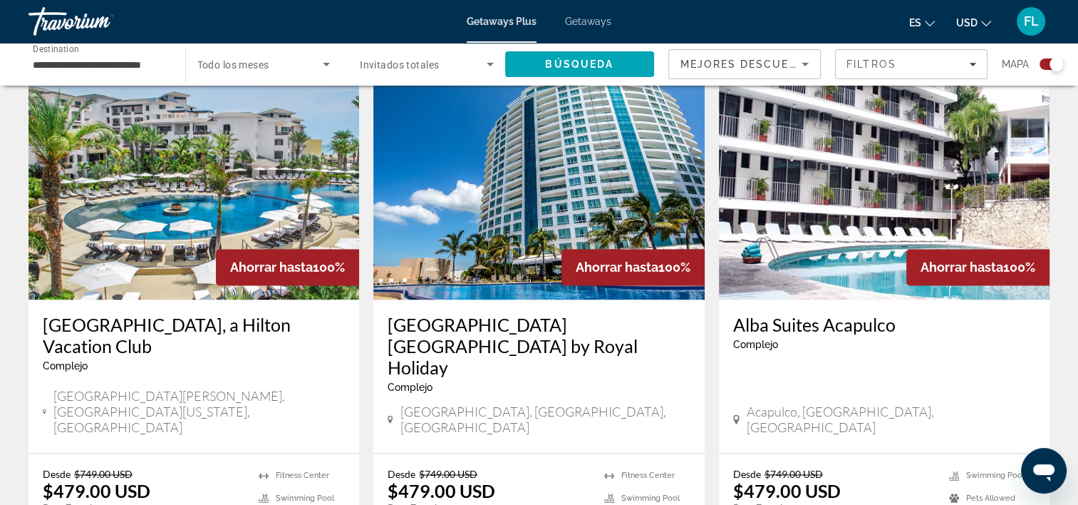
click at [539, 192] on img "Main content" at bounding box center [538, 185] width 331 height 228
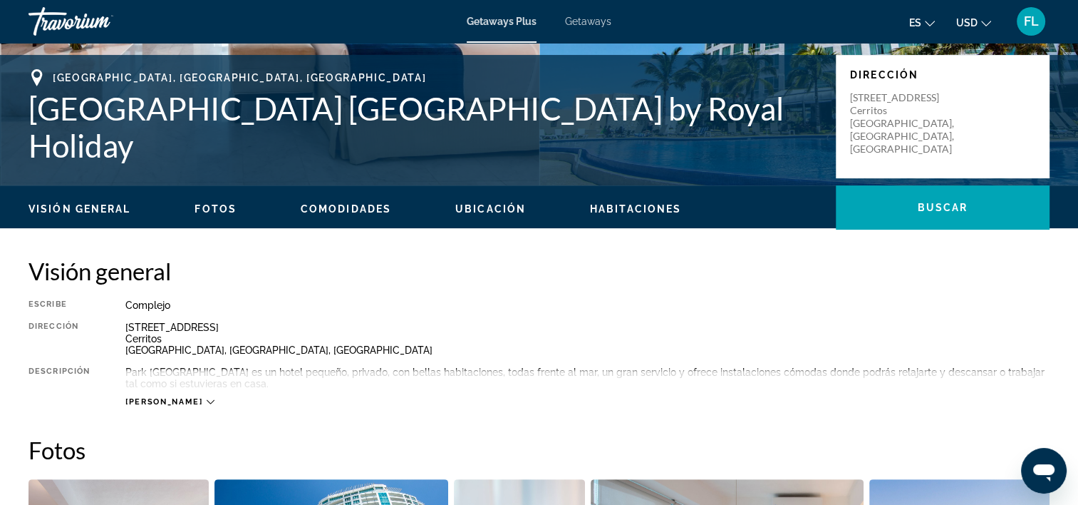
scroll to position [428, 0]
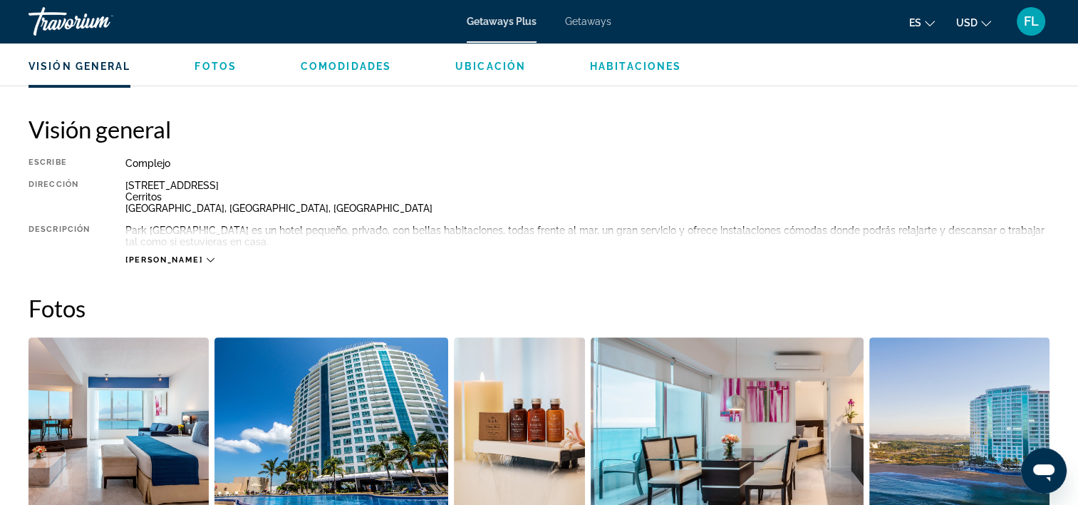
click at [163, 260] on span "[PERSON_NAME]" at bounding box center [163, 259] width 77 height 9
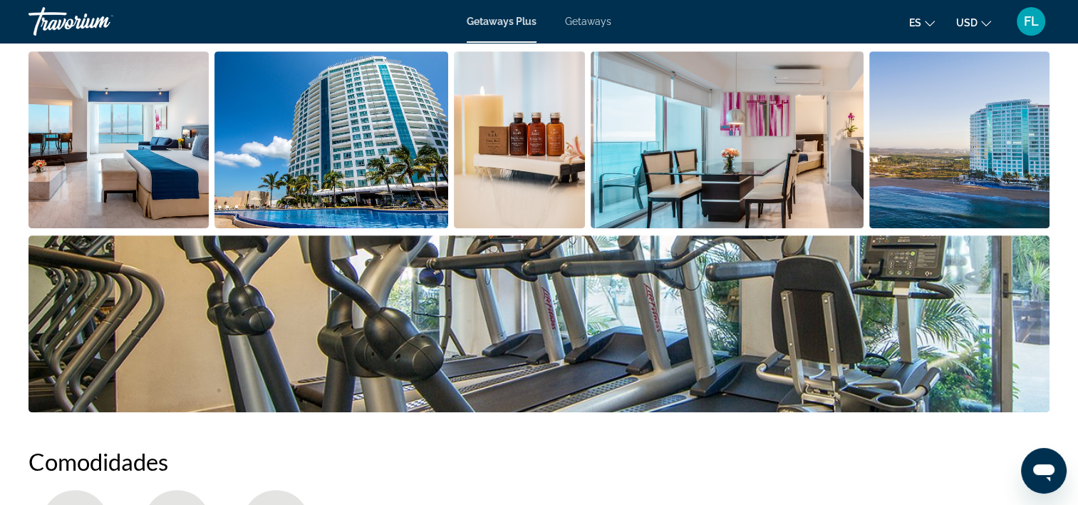
scroll to position [570, 0]
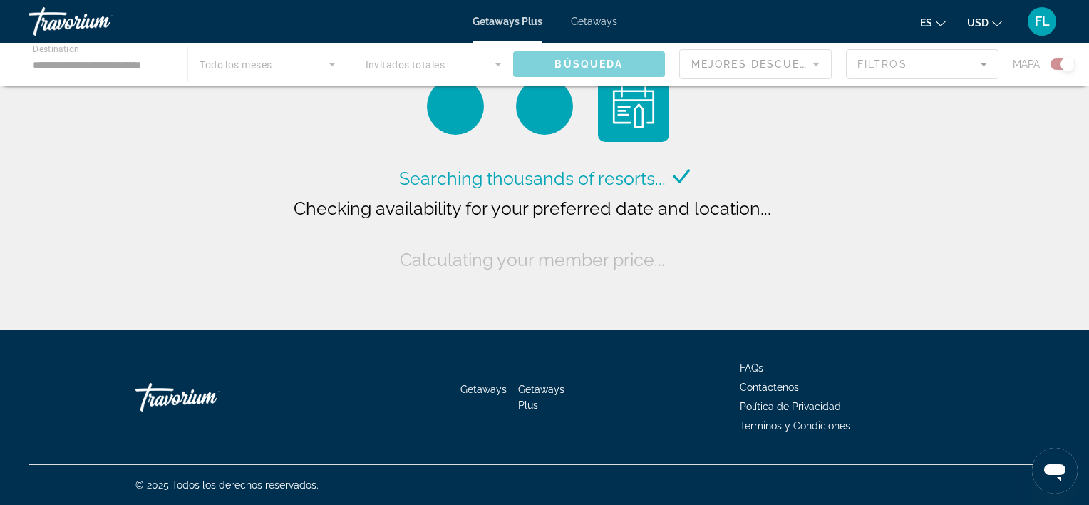
click at [600, 21] on span "Getaways" at bounding box center [594, 21] width 46 height 11
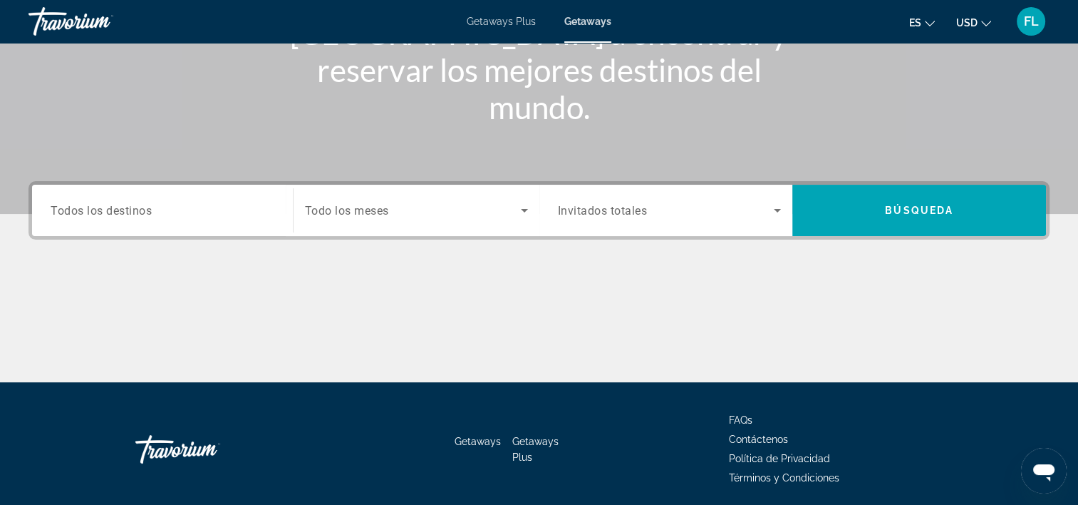
scroll to position [265, 0]
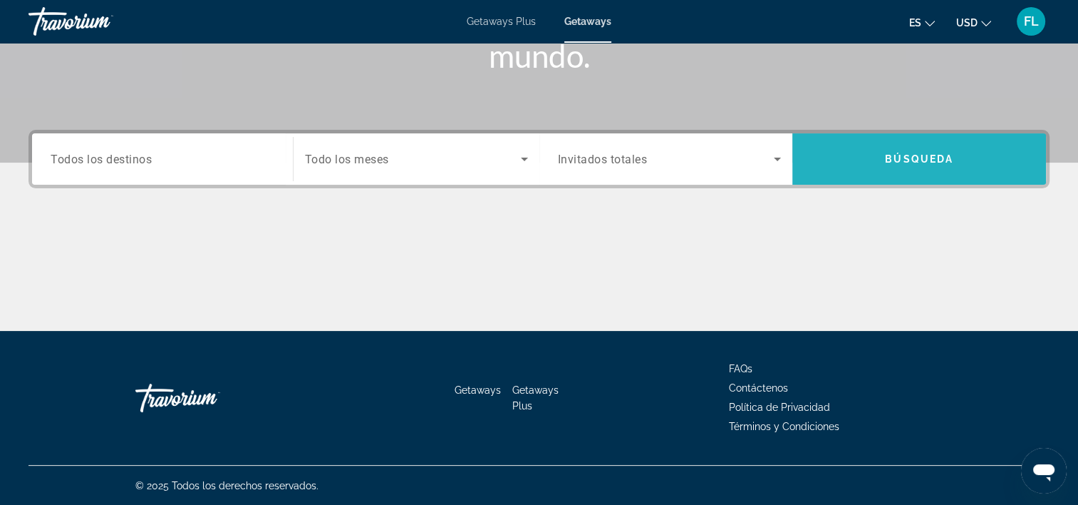
click at [892, 148] on span "Search" at bounding box center [920, 159] width 254 height 34
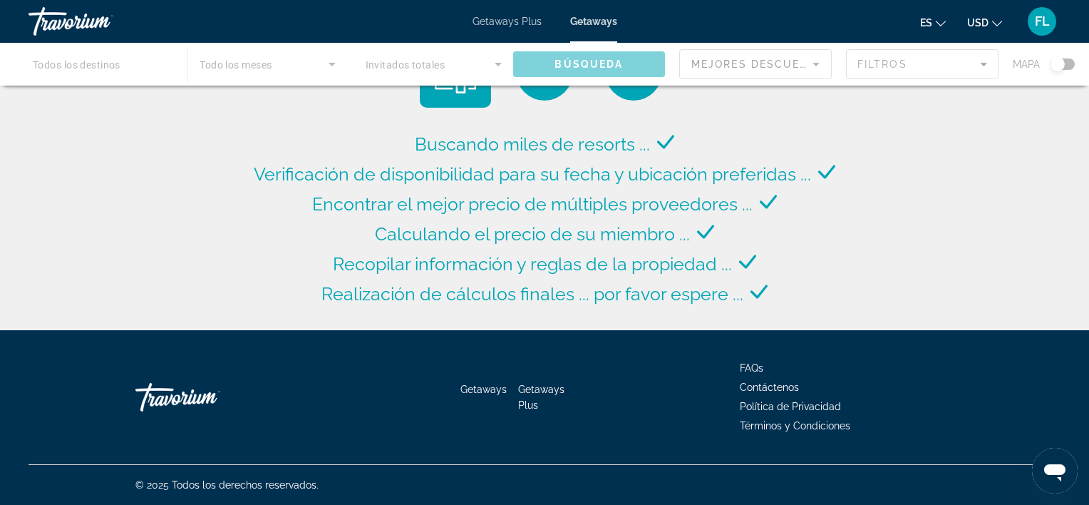
click at [448, 65] on div "Main content" at bounding box center [544, 64] width 1089 height 43
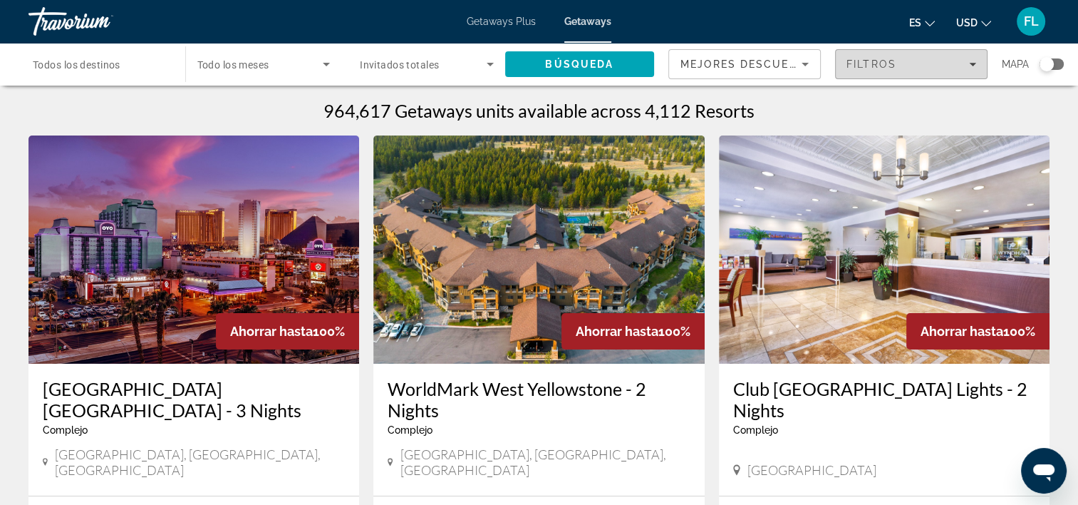
click at [887, 63] on span "Filtros" at bounding box center [872, 63] width 50 height 11
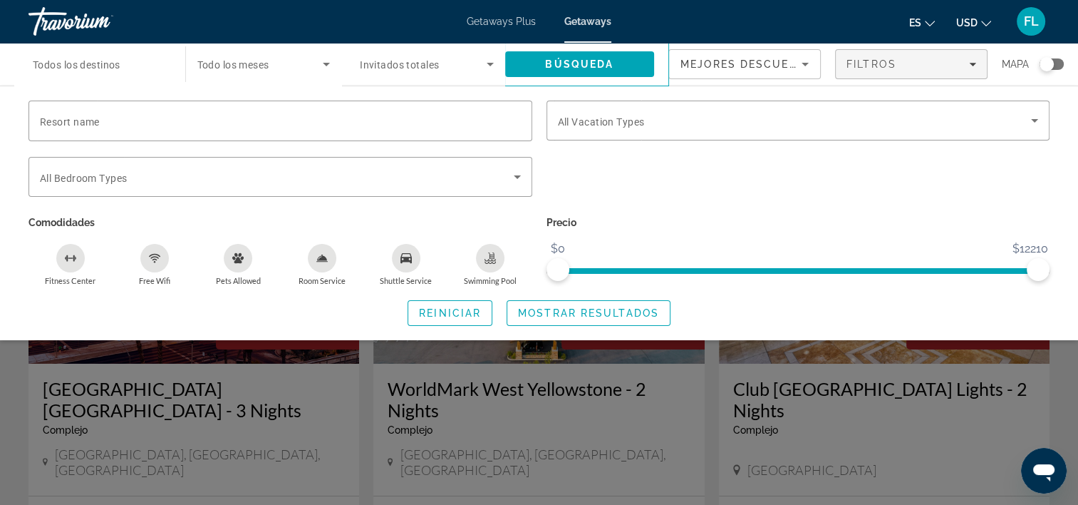
click at [413, 63] on span "Invitados totales" at bounding box center [399, 64] width 79 height 11
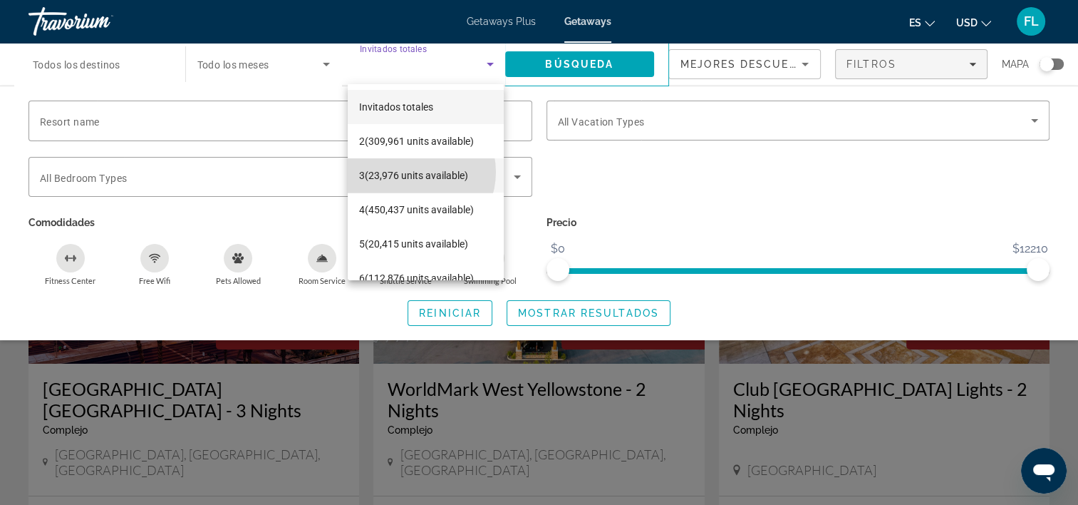
click at [412, 172] on span "3 (23,976 units available)" at bounding box center [413, 175] width 109 height 17
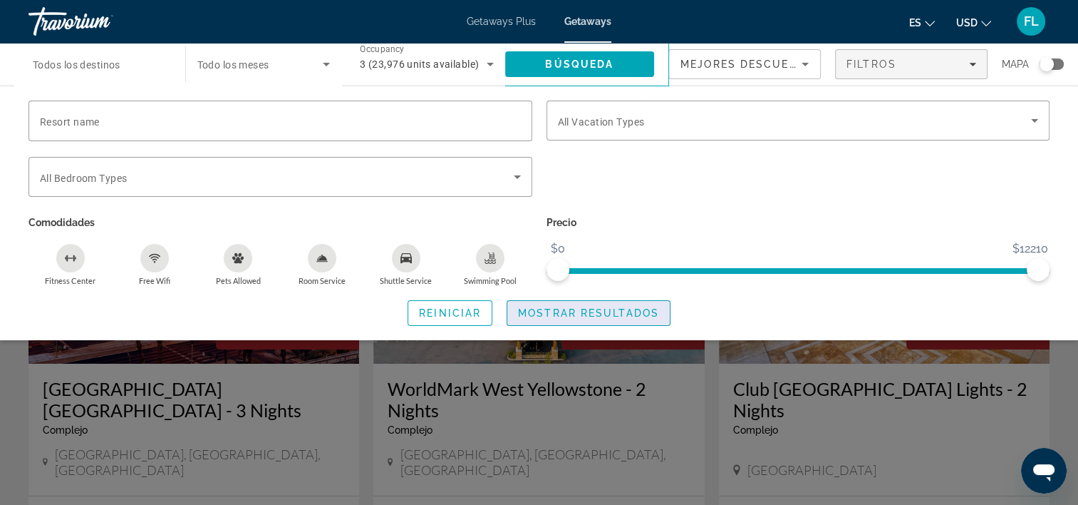
click at [606, 314] on span "Mostrar resultados" at bounding box center [588, 312] width 141 height 11
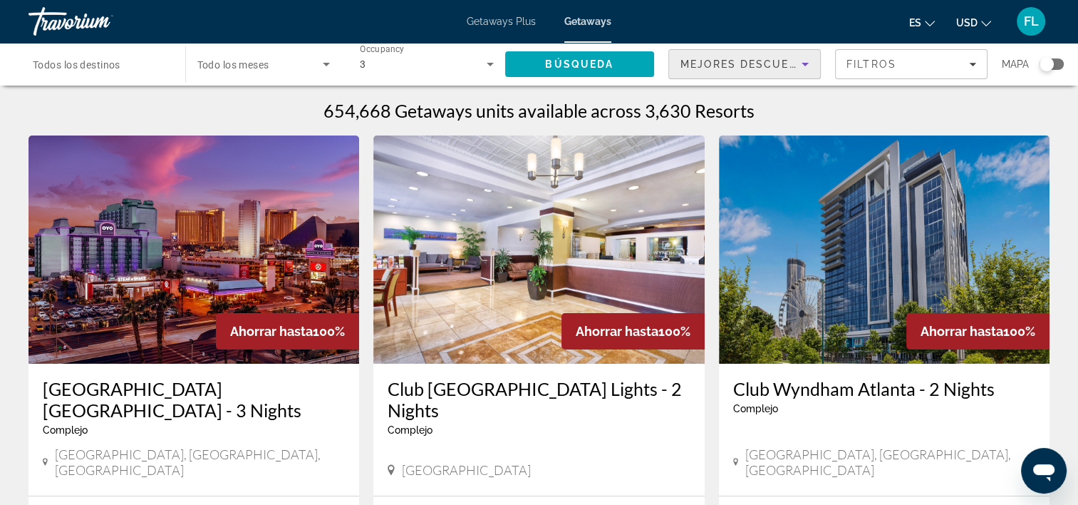
click at [803, 63] on icon "Sort by" at bounding box center [805, 65] width 7 height 4
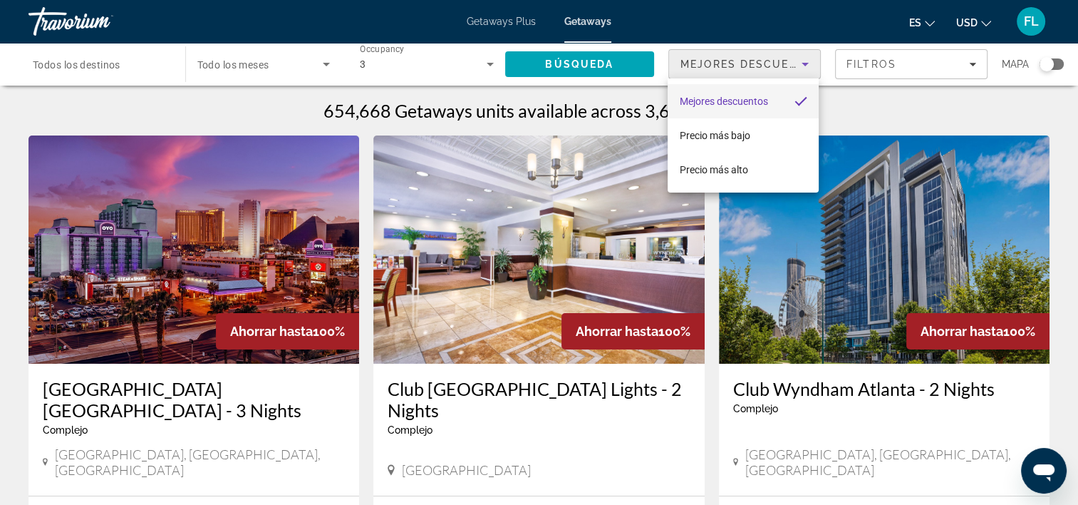
click at [275, 66] on div at bounding box center [539, 252] width 1078 height 505
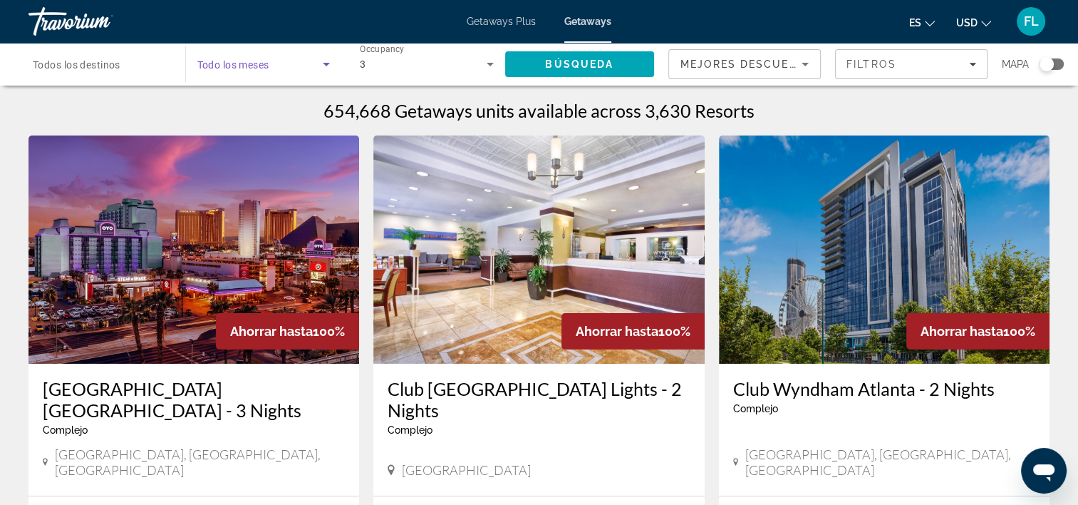
click at [312, 68] on span "Search widget" at bounding box center [260, 64] width 126 height 17
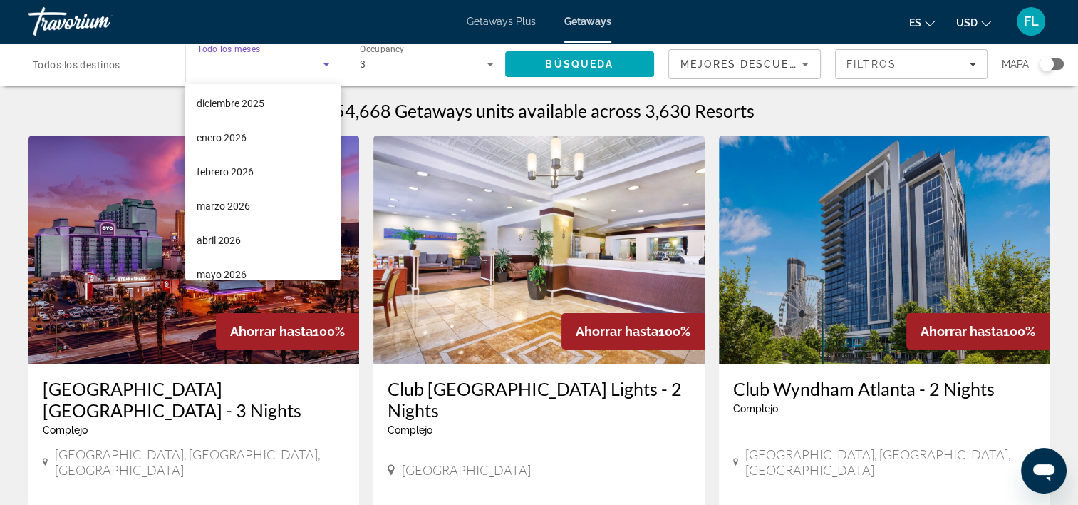
scroll to position [123, 0]
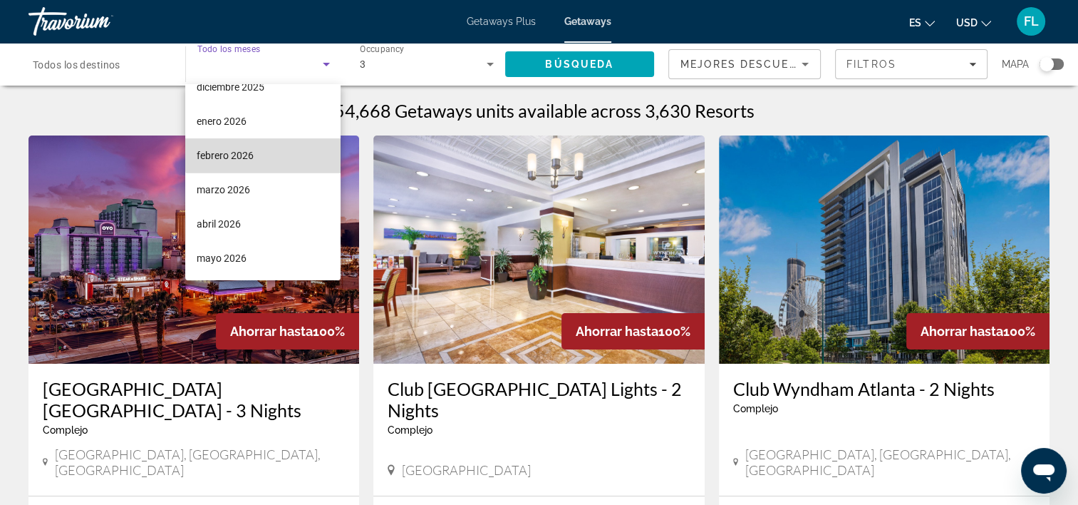
click at [278, 151] on mat-option "febrero 2026" at bounding box center [262, 155] width 155 height 34
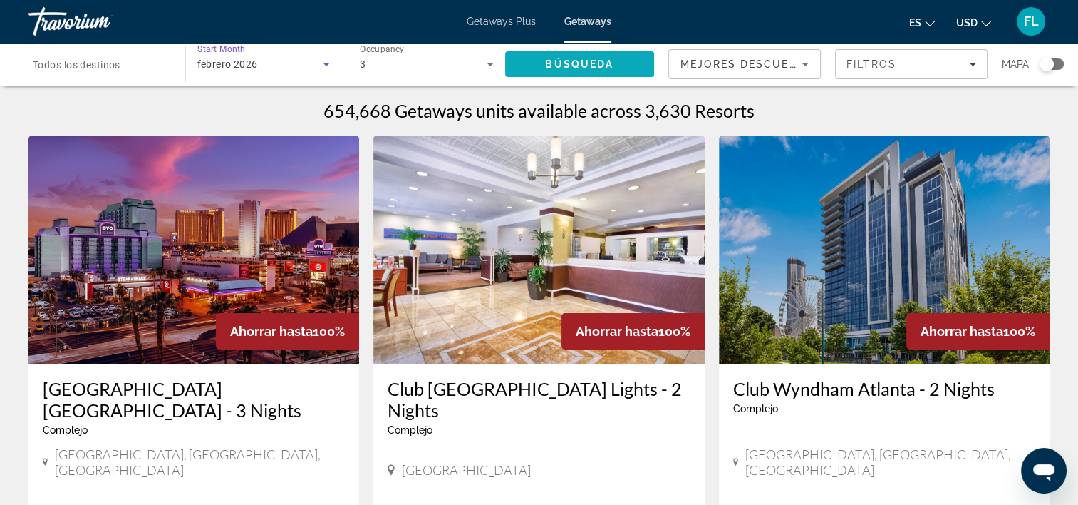
click at [617, 58] on span "Search" at bounding box center [580, 64] width 150 height 34
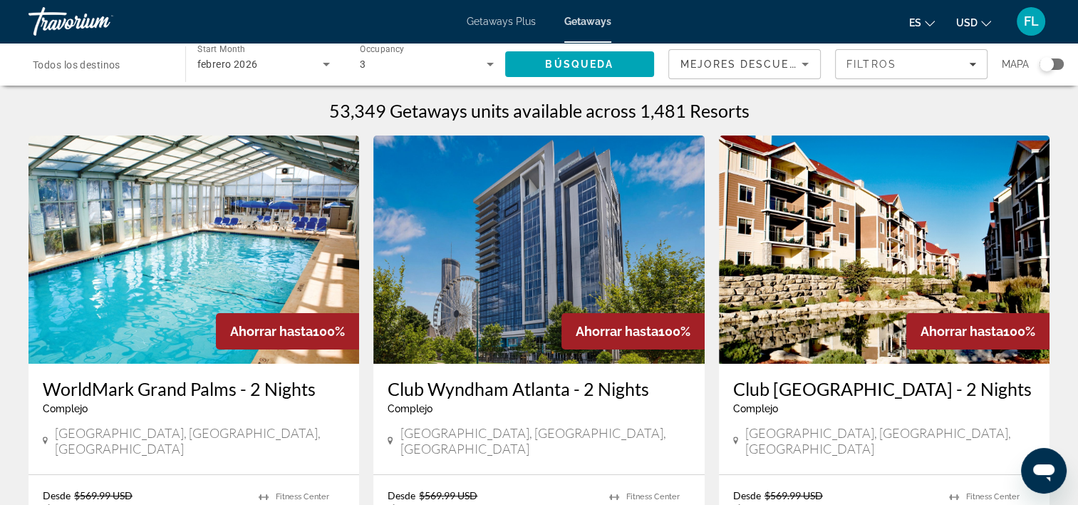
click at [132, 61] on input "Destination Todos los destinos" at bounding box center [100, 64] width 134 height 17
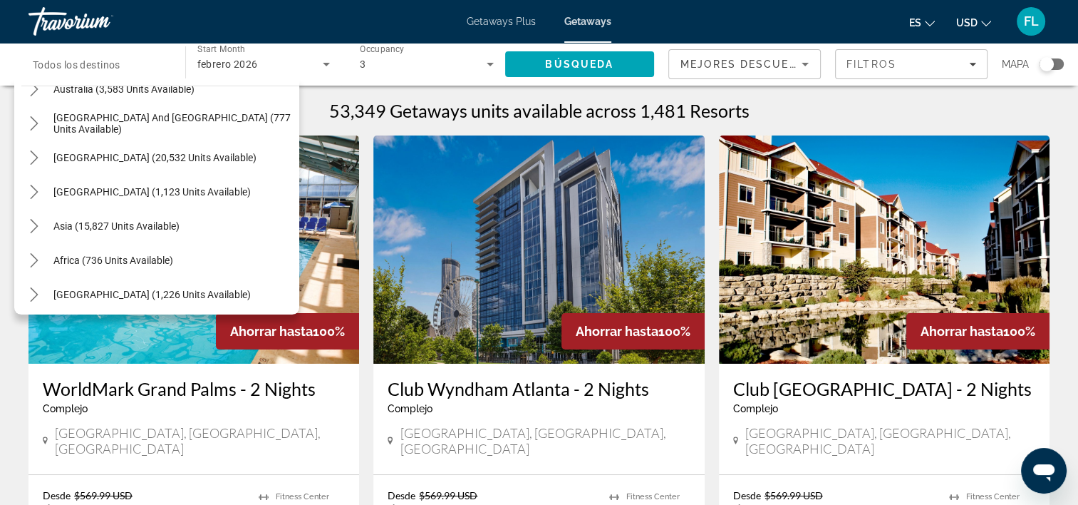
scroll to position [231, 0]
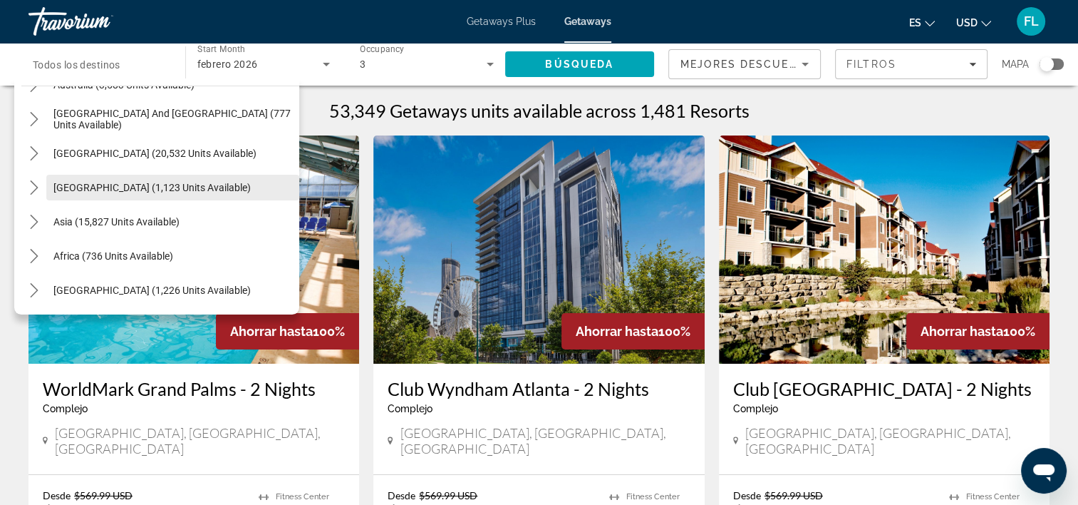
click at [84, 182] on span "[GEOGRAPHIC_DATA] (1,123 units available)" at bounding box center [151, 187] width 197 height 11
type input "**********"
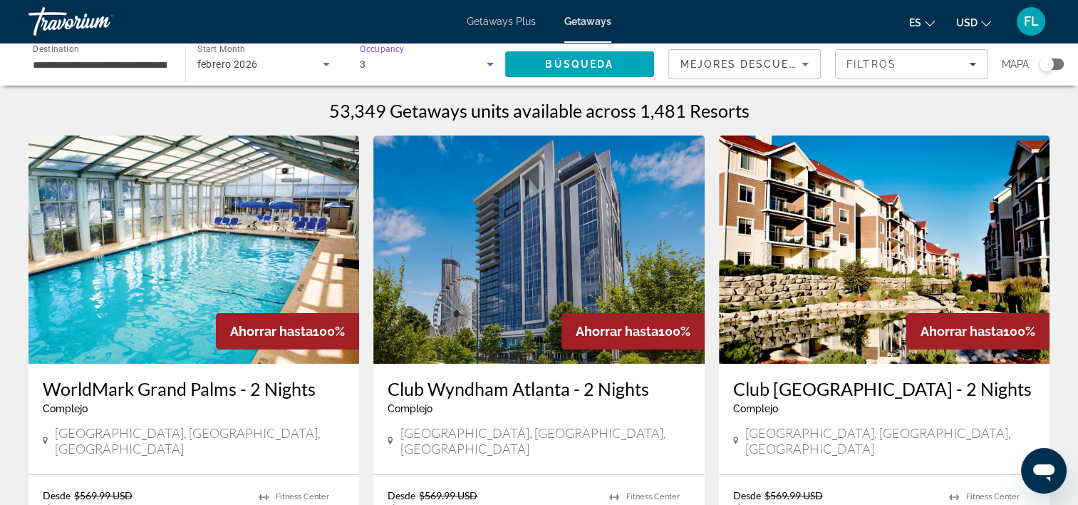
click at [490, 63] on icon "Search widget" at bounding box center [490, 65] width 7 height 4
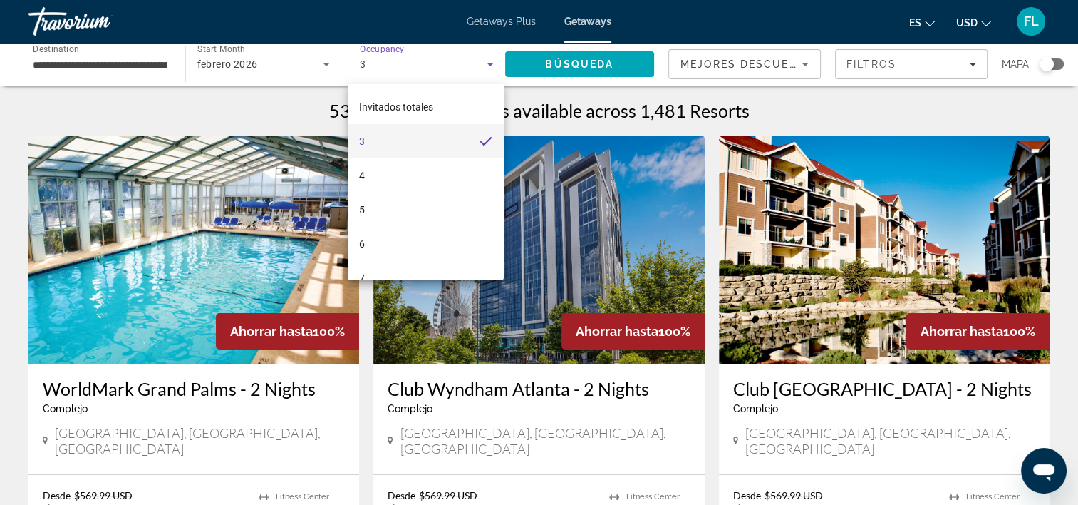
click at [440, 135] on mat-option "3" at bounding box center [426, 141] width 156 height 34
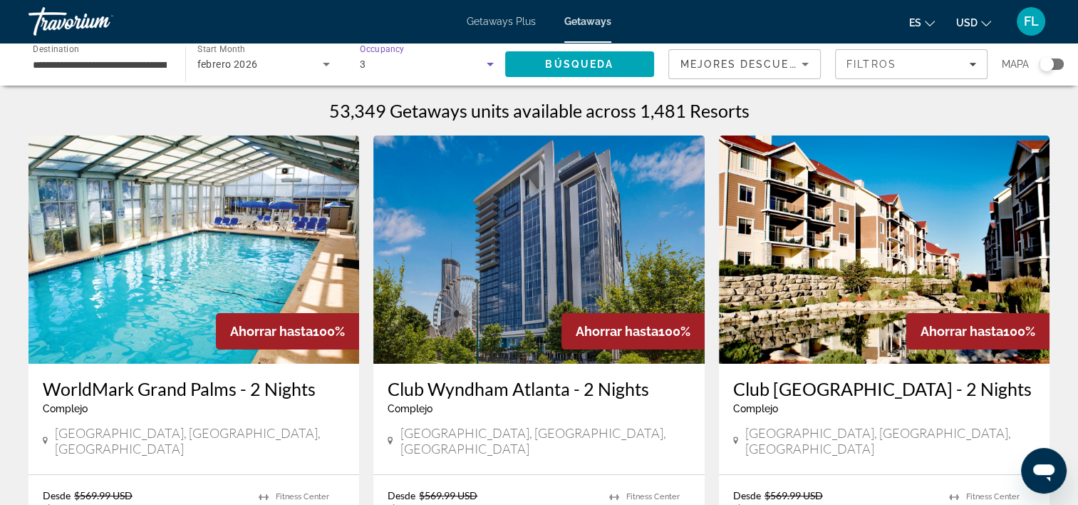
click at [450, 71] on div "3" at bounding box center [423, 64] width 127 height 17
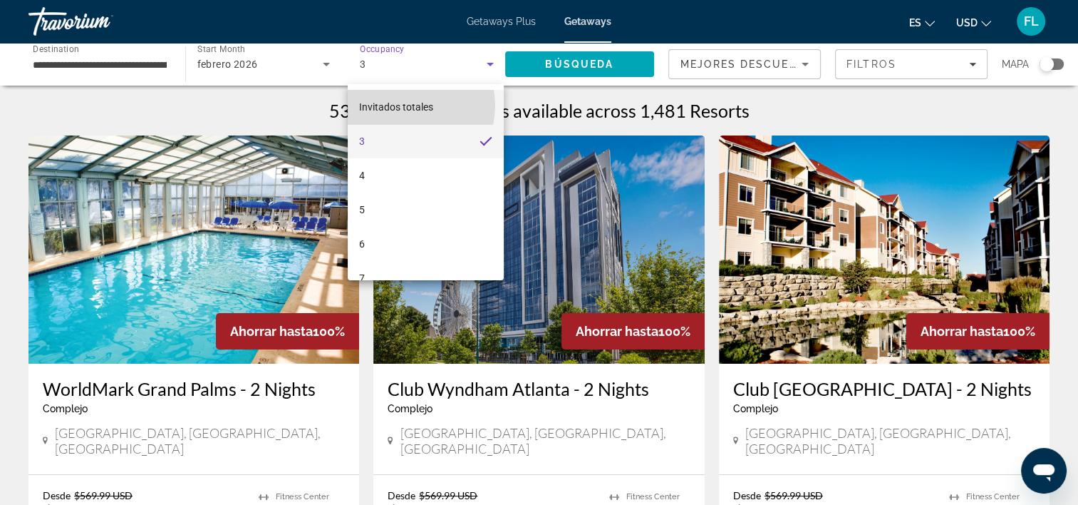
click at [408, 105] on span "Invitados totales" at bounding box center [396, 106] width 74 height 11
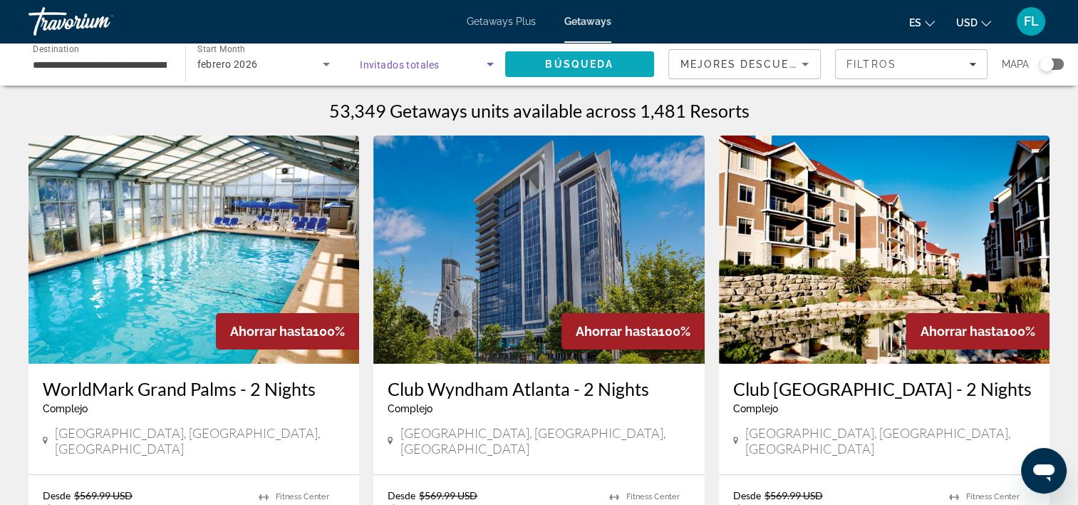
click at [600, 63] on span "Búsqueda" at bounding box center [579, 63] width 68 height 11
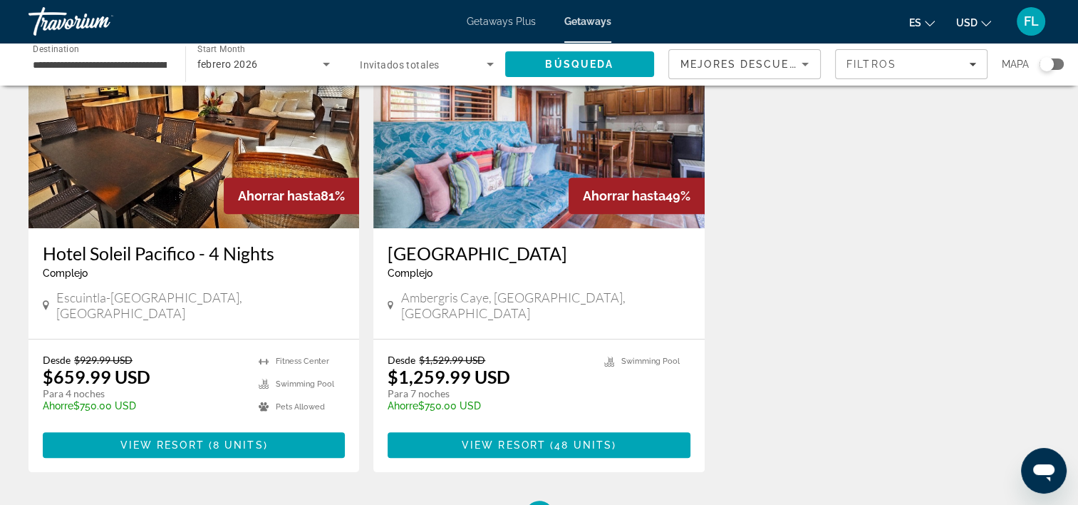
scroll to position [784, 0]
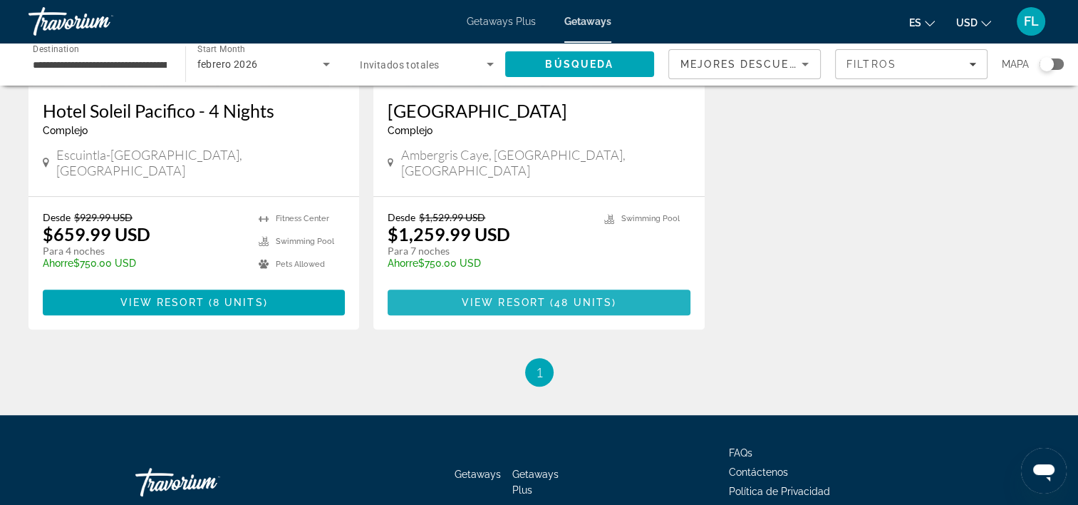
click at [600, 296] on span "48 units" at bounding box center [583, 301] width 58 height 11
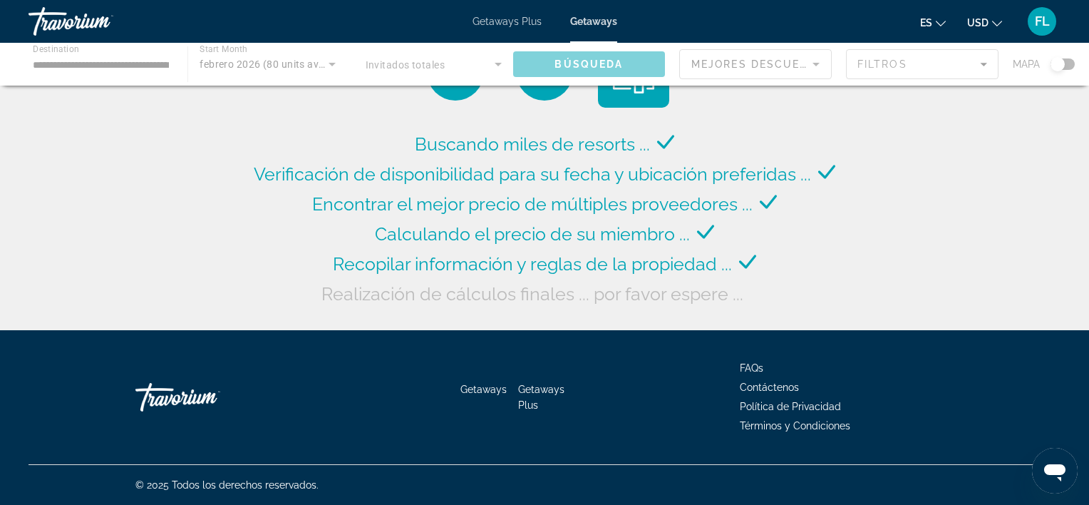
click at [330, 64] on div "Main content" at bounding box center [544, 64] width 1089 height 43
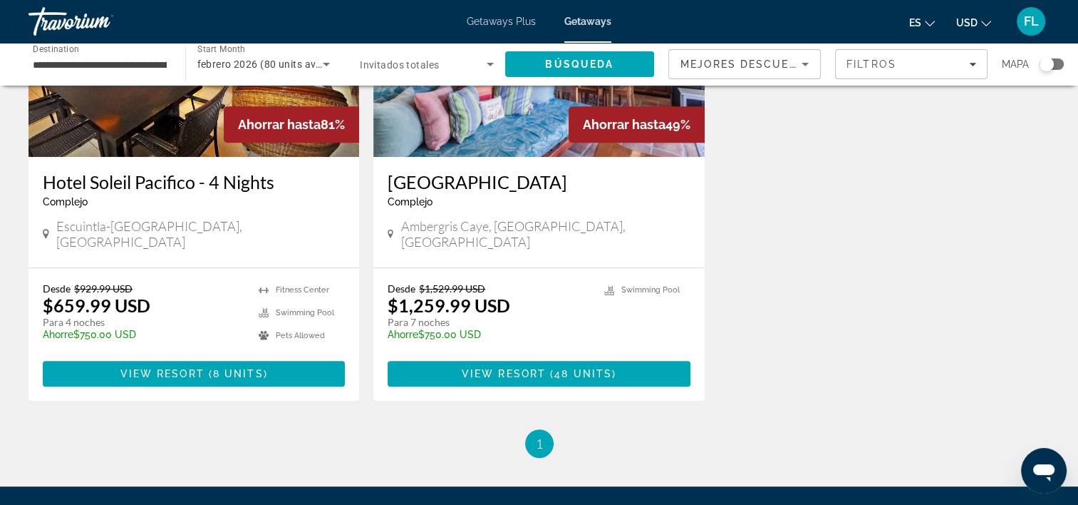
scroll to position [784, 0]
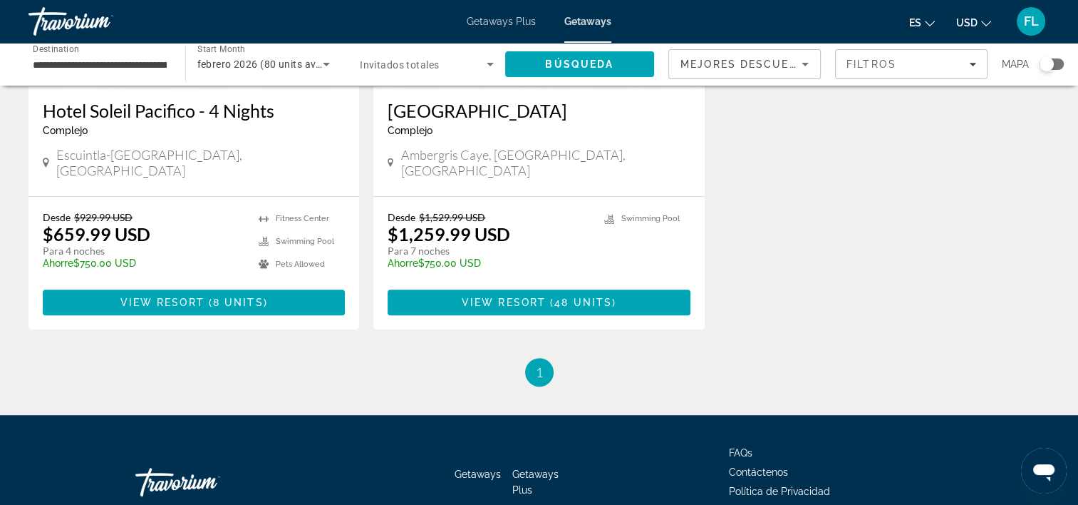
click at [541, 364] on span "1" at bounding box center [539, 372] width 7 height 16
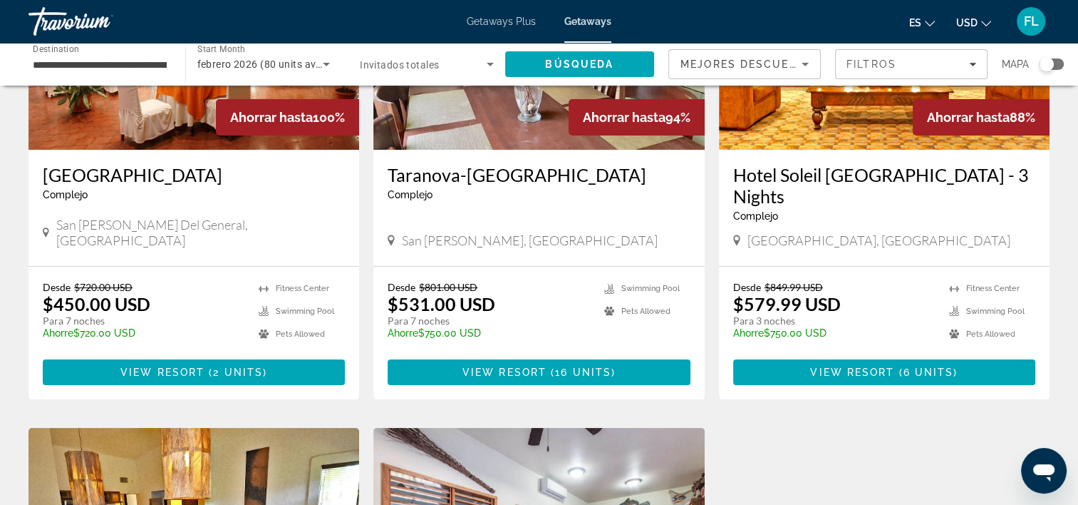
scroll to position [0, 0]
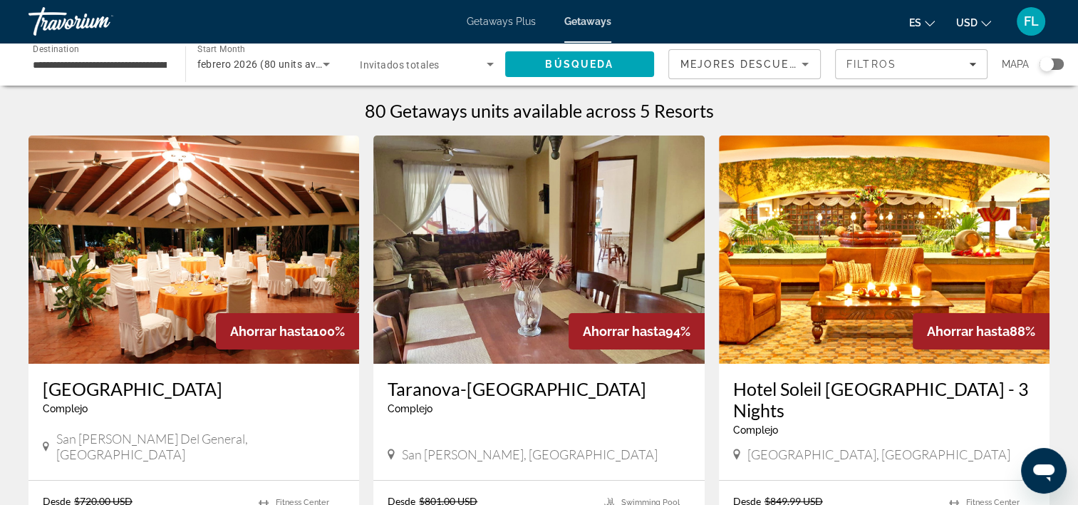
click at [284, 66] on span "febrero 2026 (80 units available)" at bounding box center [273, 63] width 153 height 11
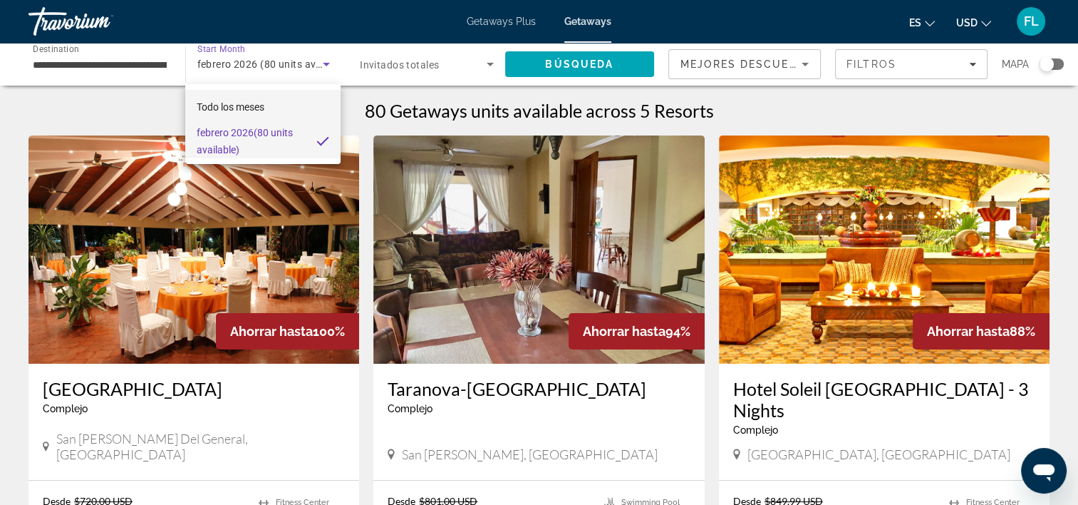
click at [254, 107] on span "Todo los meses" at bounding box center [231, 106] width 68 height 11
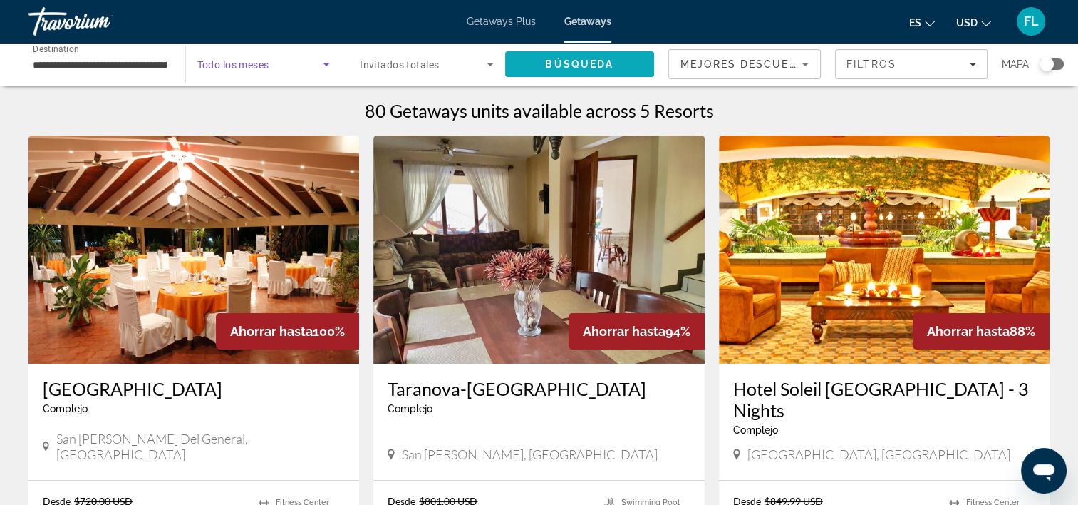
click at [613, 63] on span "Búsqueda" at bounding box center [579, 63] width 68 height 11
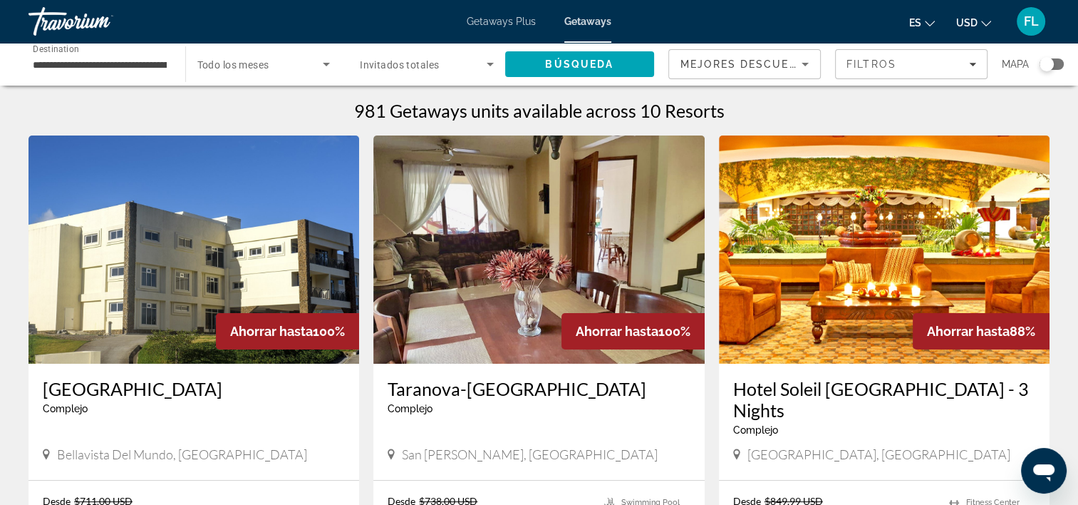
scroll to position [71, 0]
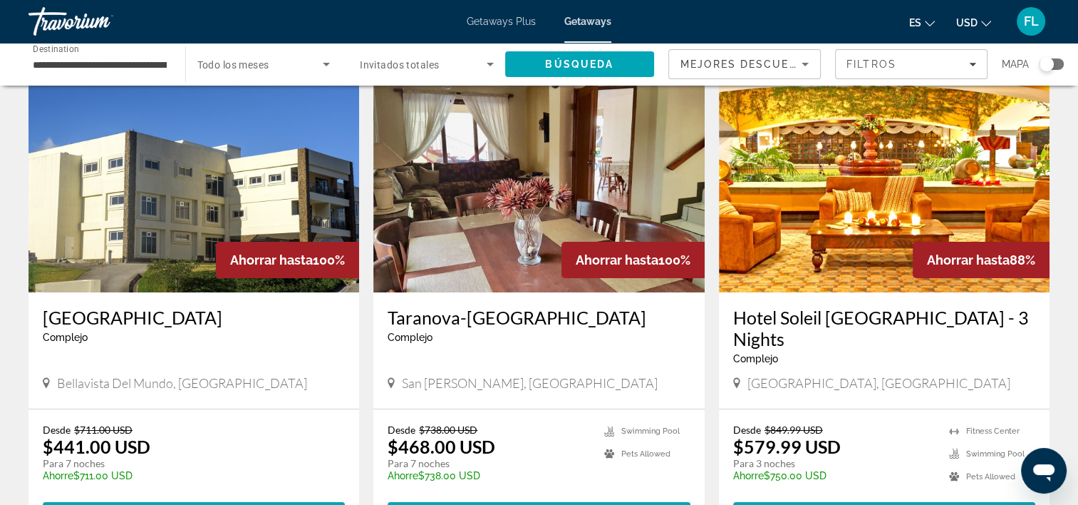
click at [148, 228] on img "Main content" at bounding box center [194, 178] width 331 height 228
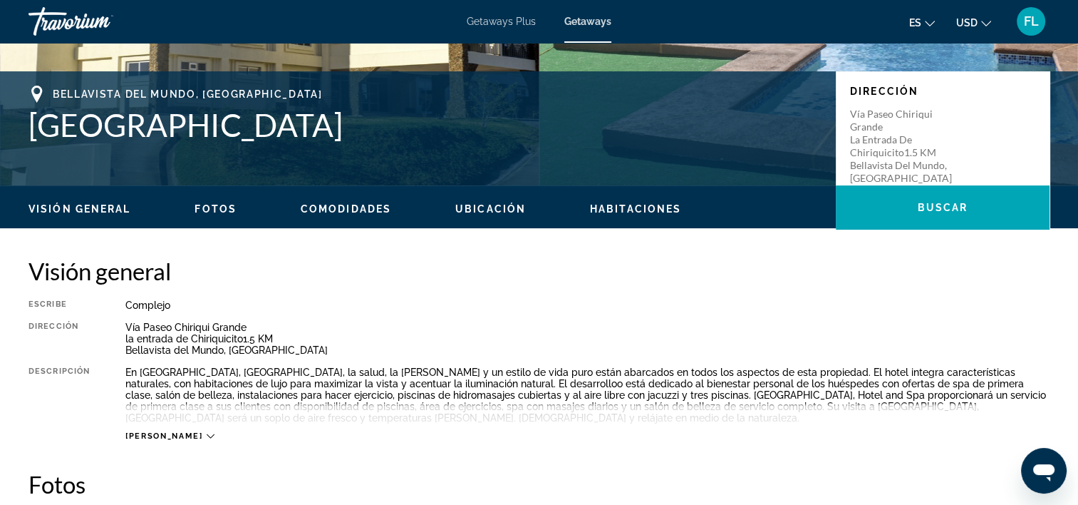
scroll to position [356, 0]
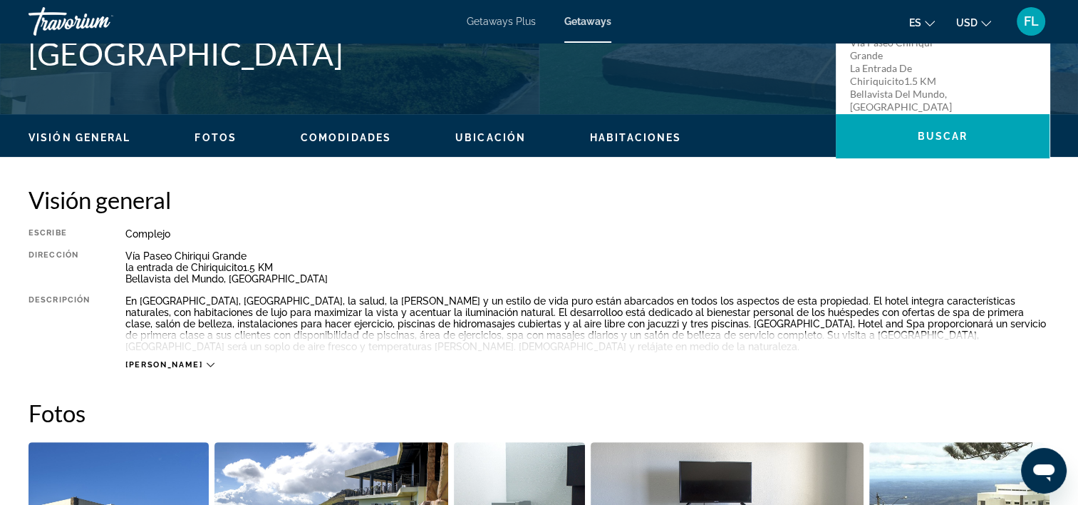
click at [145, 360] on span "[PERSON_NAME]" at bounding box center [163, 364] width 77 height 9
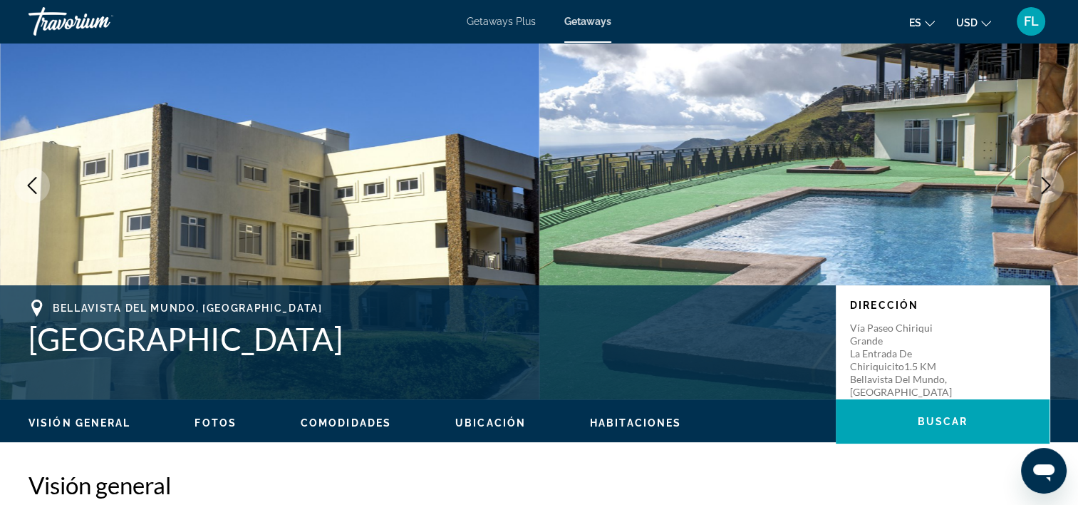
scroll to position [143, 0]
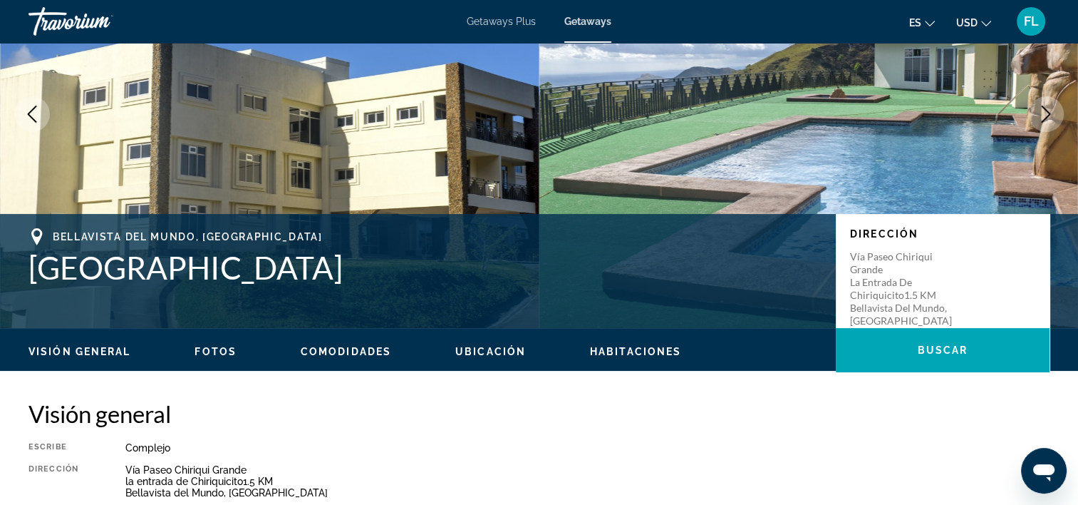
drag, startPoint x: 32, startPoint y: 272, endPoint x: 432, endPoint y: 272, distance: 399.8
click at [432, 272] on h1 "[GEOGRAPHIC_DATA]" at bounding box center [425, 267] width 793 height 37
drag, startPoint x: 432, startPoint y: 272, endPoint x: 373, endPoint y: 261, distance: 60.1
copy h1 "[GEOGRAPHIC_DATA]"
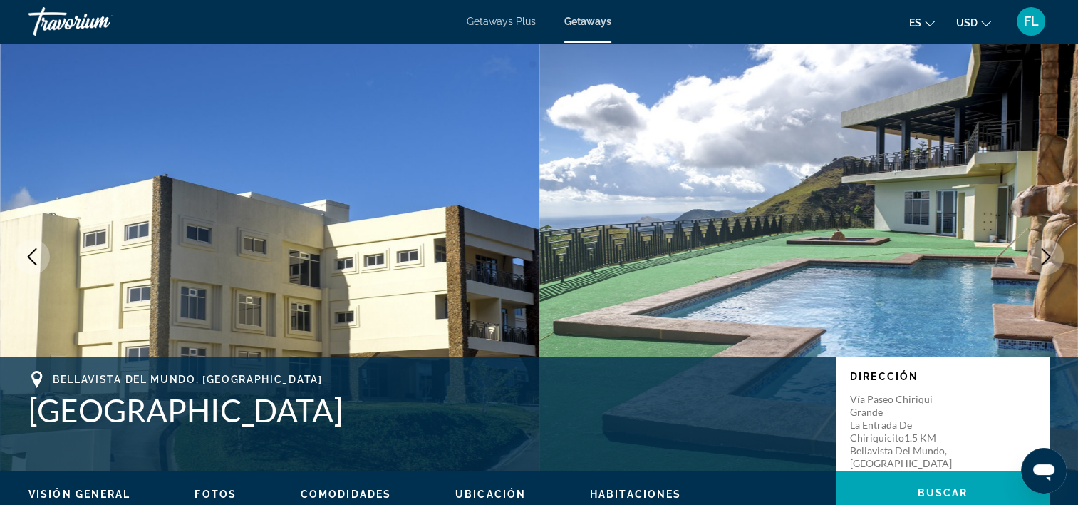
scroll to position [71, 0]
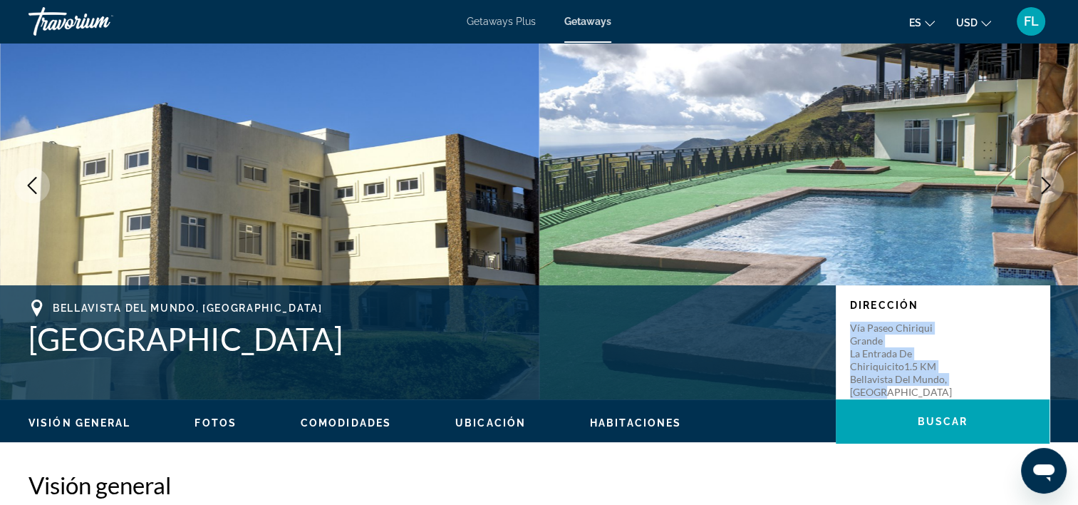
drag, startPoint x: 850, startPoint y: 326, endPoint x: 918, endPoint y: 391, distance: 94.3
click at [918, 391] on p "Vía Paseo Chiriqui Grande la entrada de Chiriquicito1.5 KM [GEOGRAPHIC_DATA], […" at bounding box center [907, 359] width 114 height 77
drag, startPoint x: 918, startPoint y: 391, endPoint x: 865, endPoint y: 341, distance: 73.1
copy p "Vía Paseo Chiriqui Grande la entrada de Chiriquicito1.5 KM [GEOGRAPHIC_DATA], […"
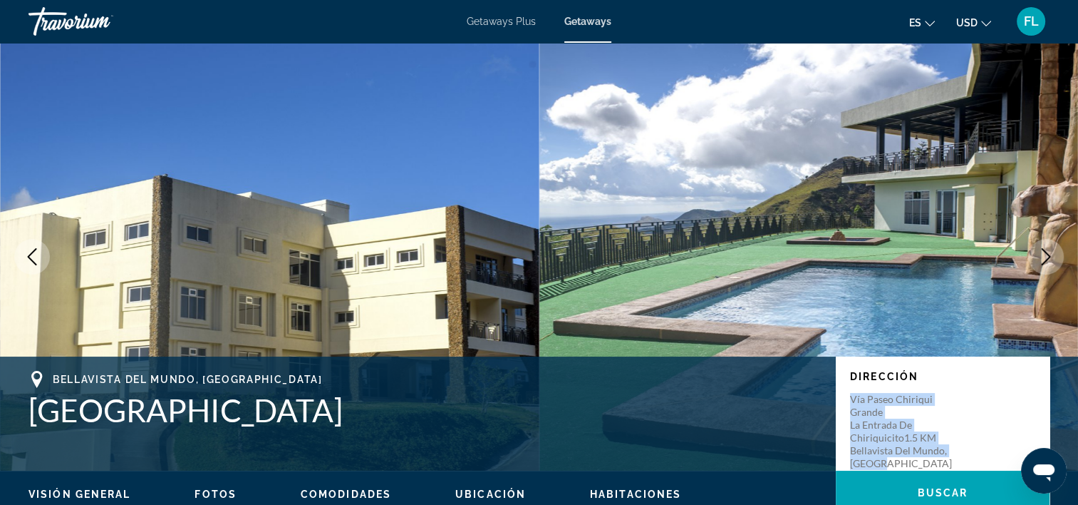
scroll to position [356, 0]
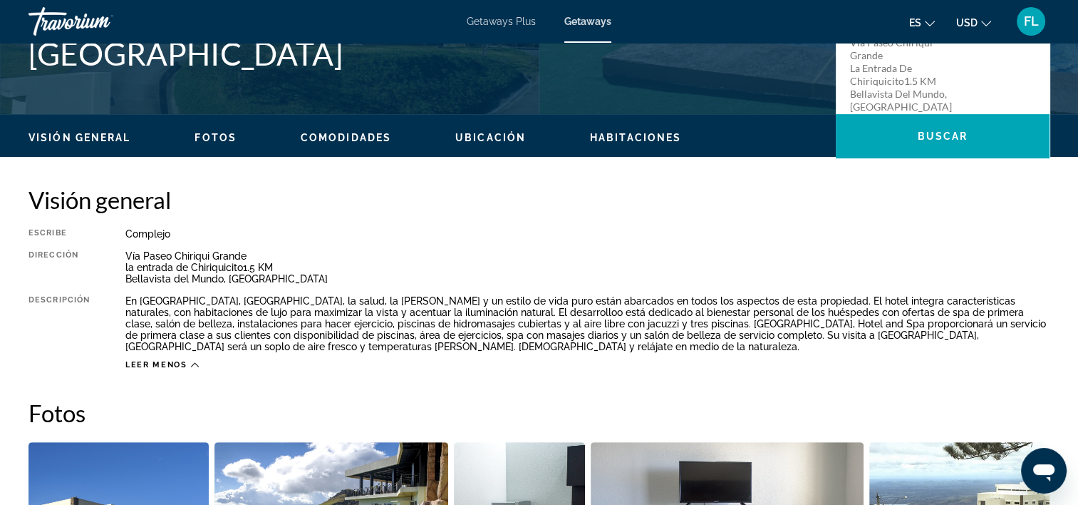
click at [642, 223] on div "Visión general Escribe Complejo Todo incluido No todo incluido Dirección Vía Pa…" at bounding box center [539, 277] width 1021 height 185
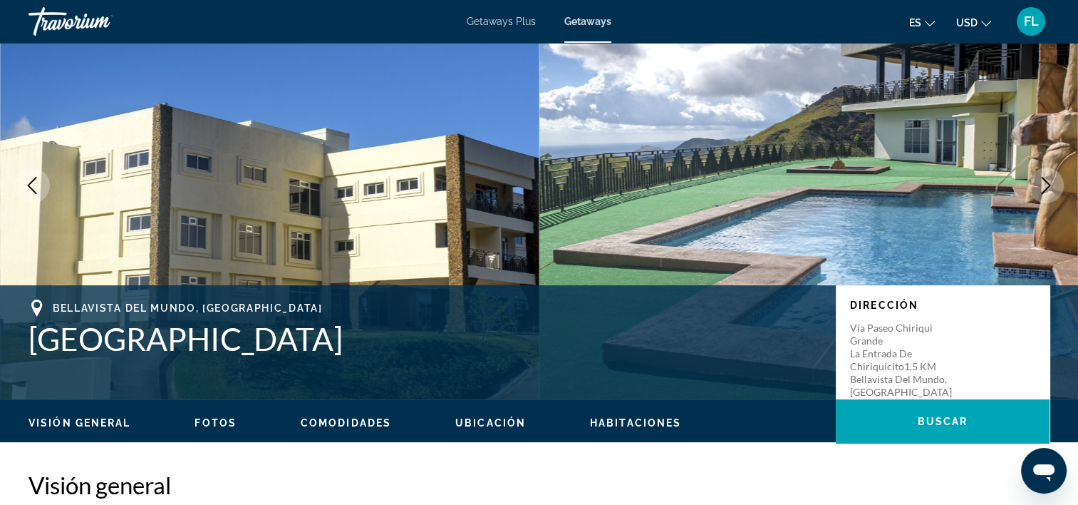
scroll to position [0, 0]
